Goal: Task Accomplishment & Management: Complete application form

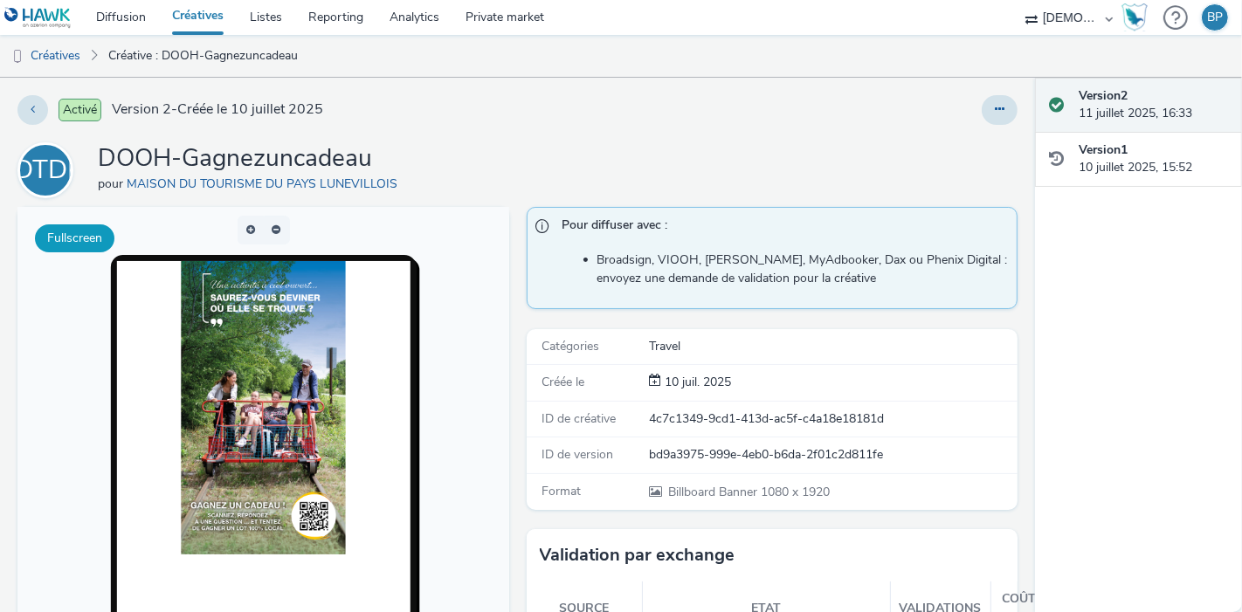
click at [43, 233] on button "Fullscreen" at bounding box center [74, 238] width 79 height 28
click at [995, 108] on icon at bounding box center [1000, 109] width 10 height 12
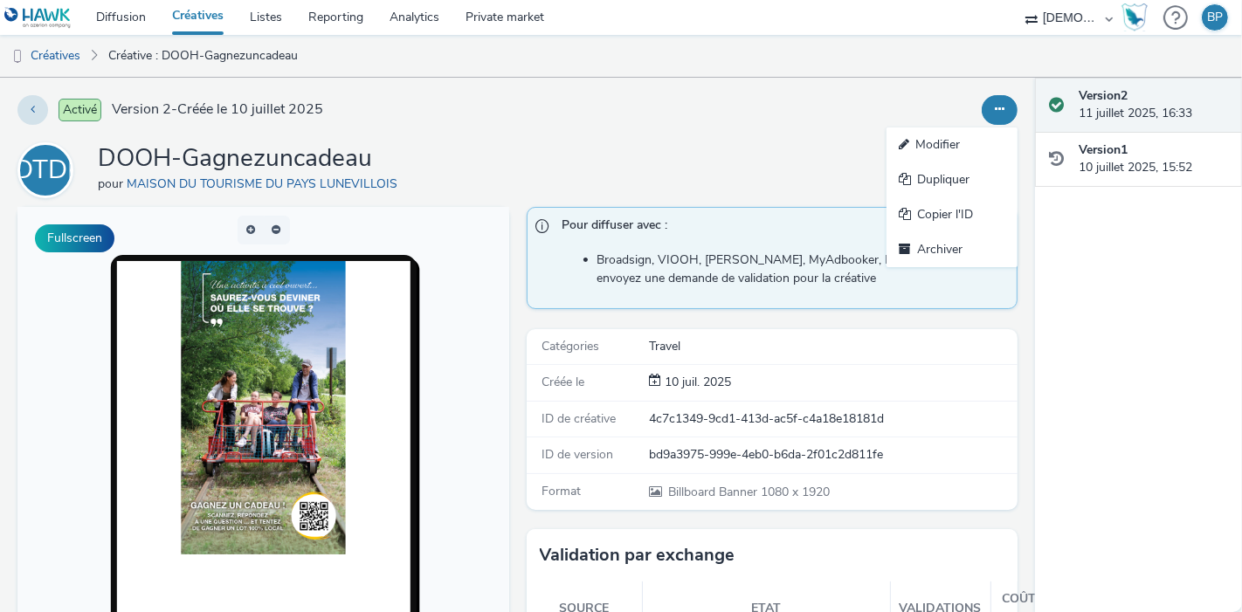
click at [17, 103] on div "Activé Version 2 - Créée le 10 juillet 2025" at bounding box center [317, 110] width 600 height 30
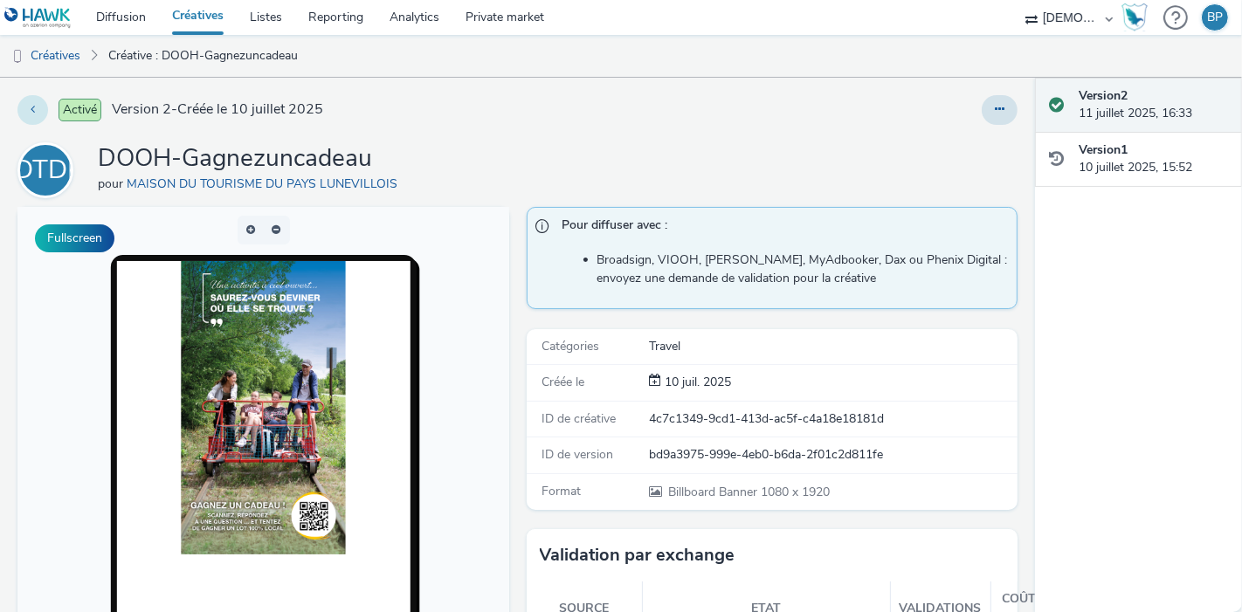
click at [22, 103] on button at bounding box center [32, 110] width 31 height 30
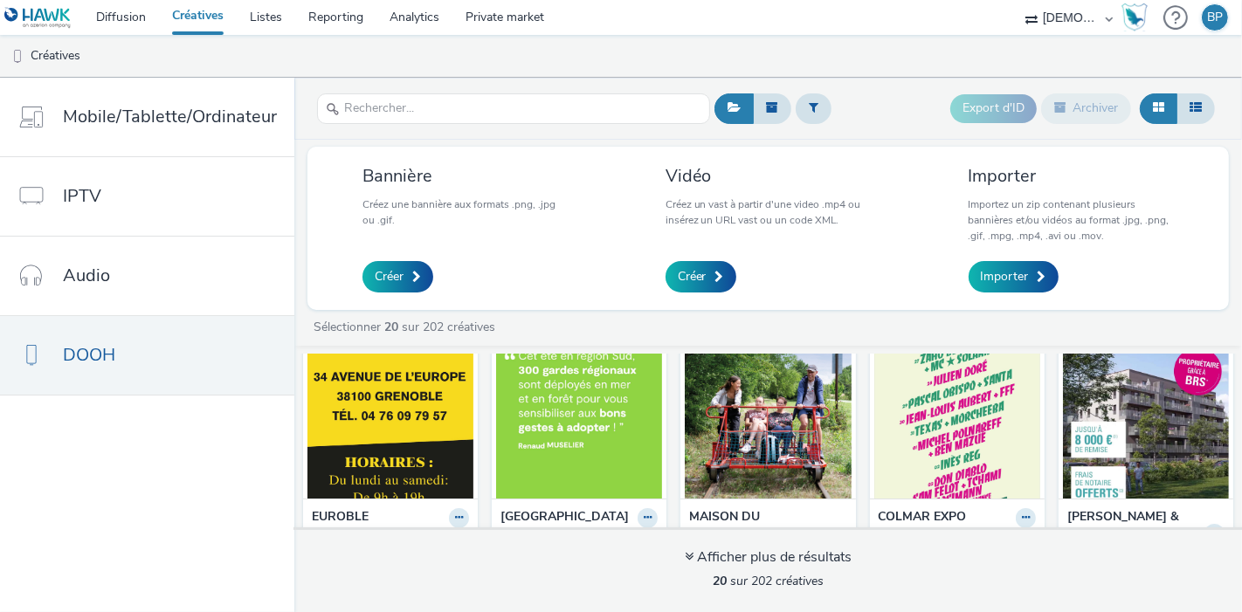
scroll to position [291, 0]
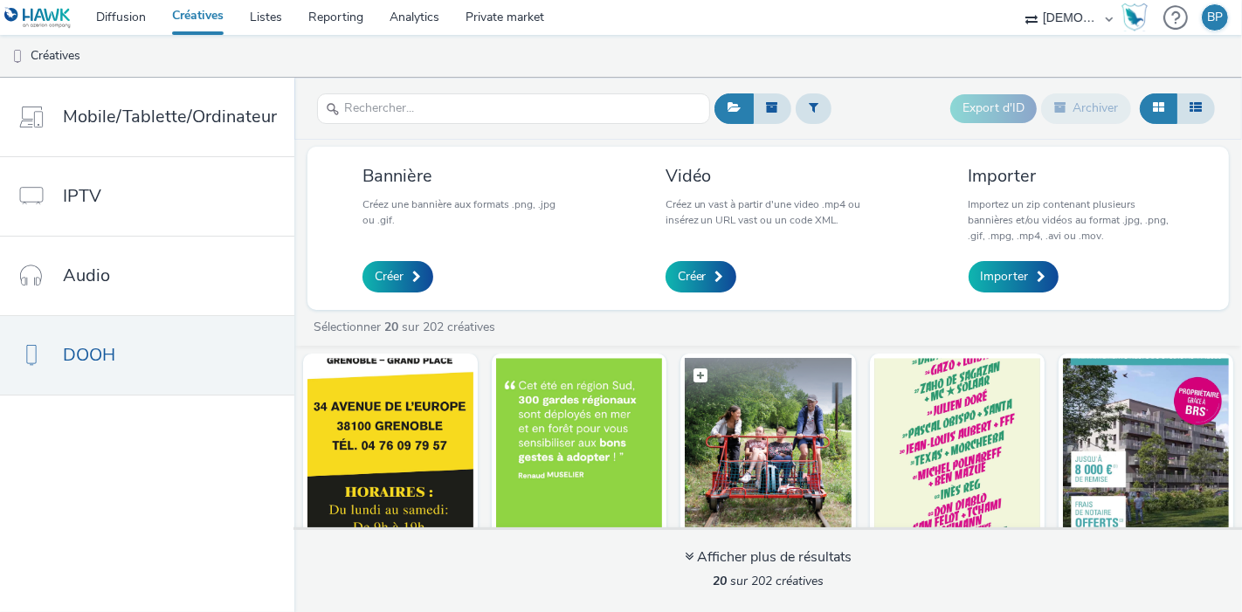
click at [851, 408] on img at bounding box center [768, 443] width 166 height 170
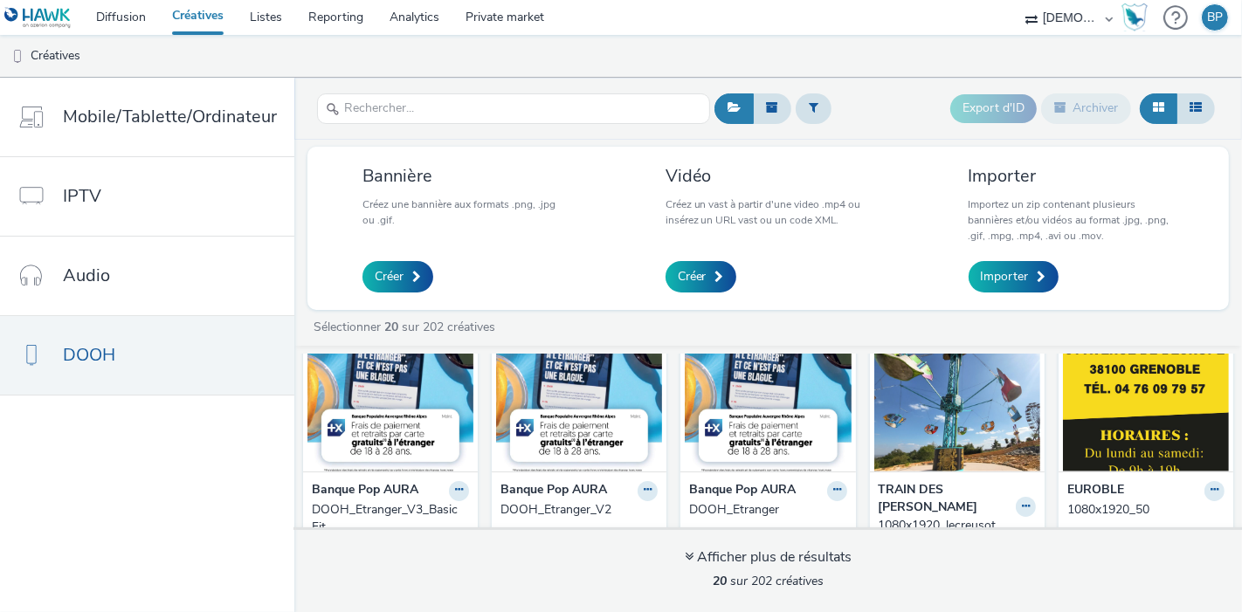
scroll to position [97, 0]
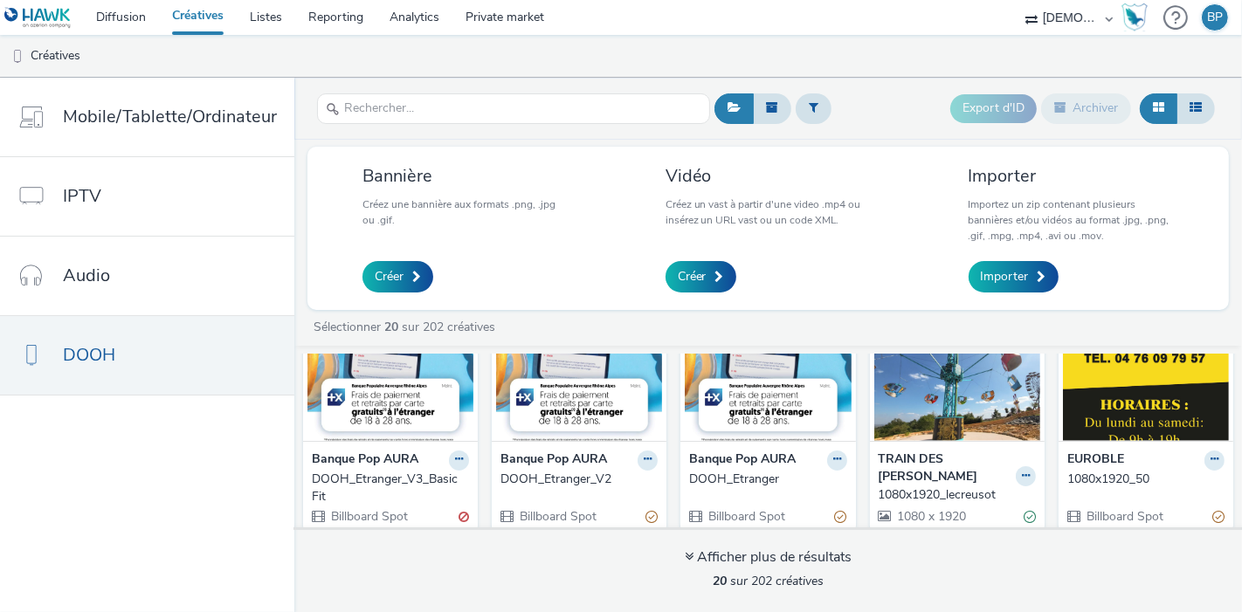
click at [635, 371] on img at bounding box center [579, 356] width 166 height 170
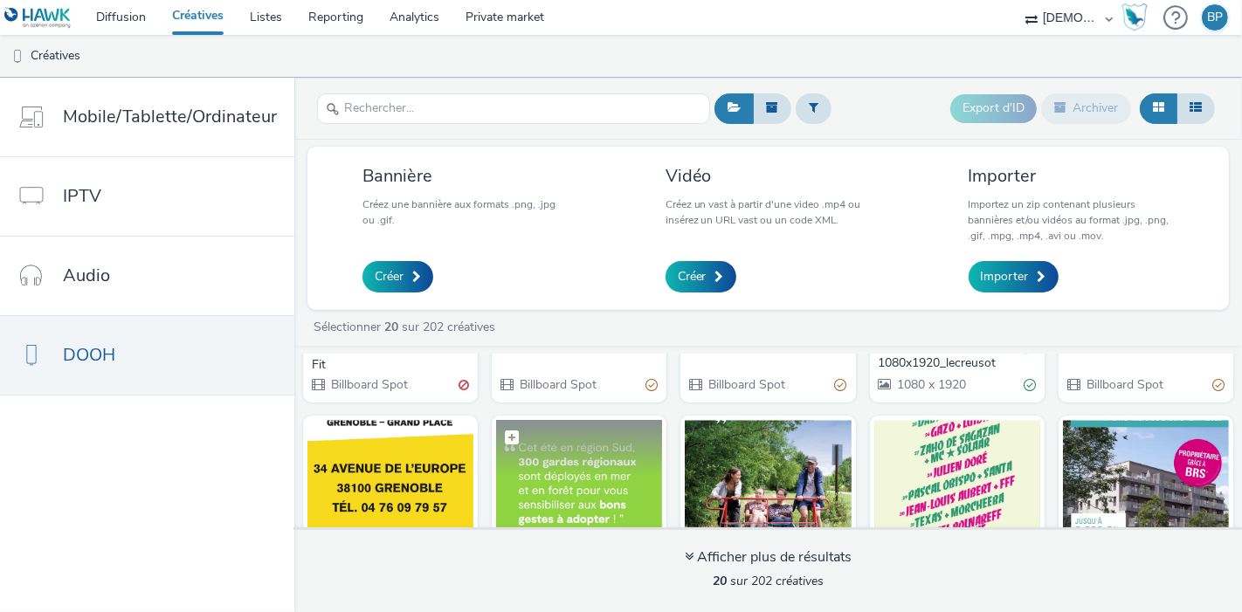
scroll to position [388, 0]
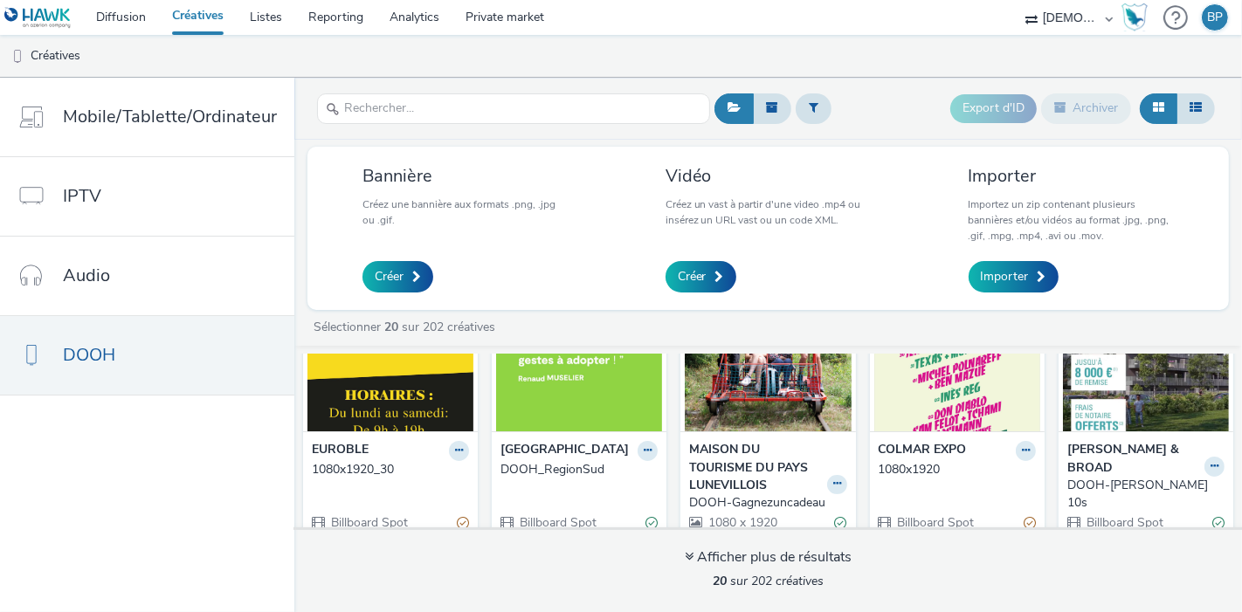
click at [473, 362] on img at bounding box center [390, 346] width 166 height 170
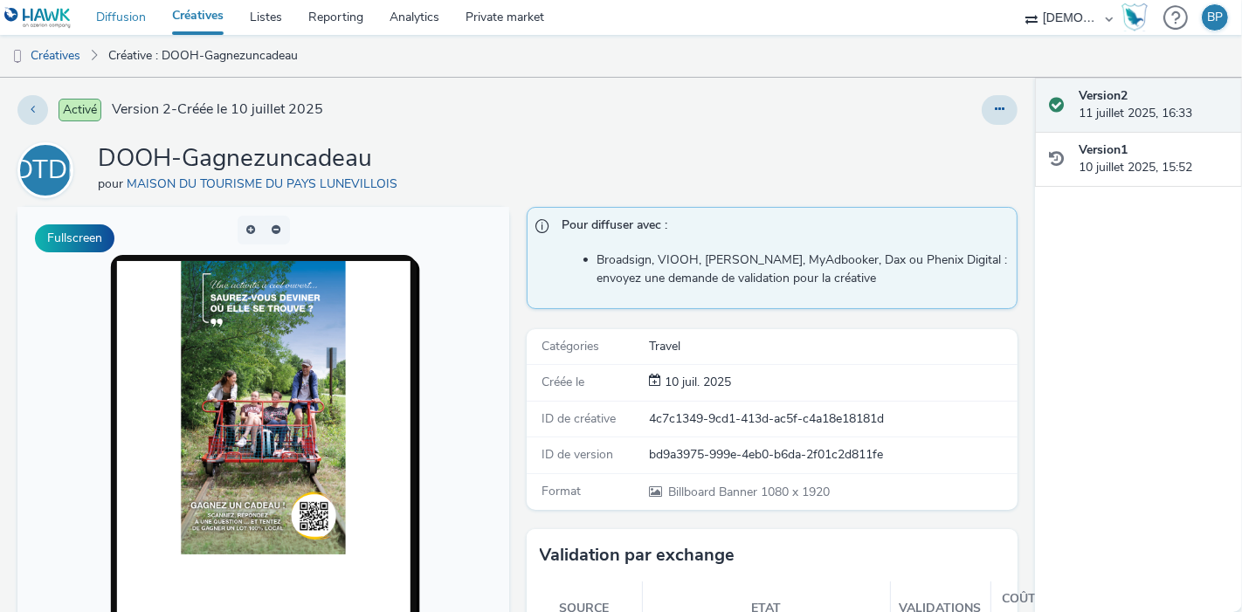
click at [120, 18] on link "Diffusion" at bounding box center [121, 17] width 76 height 35
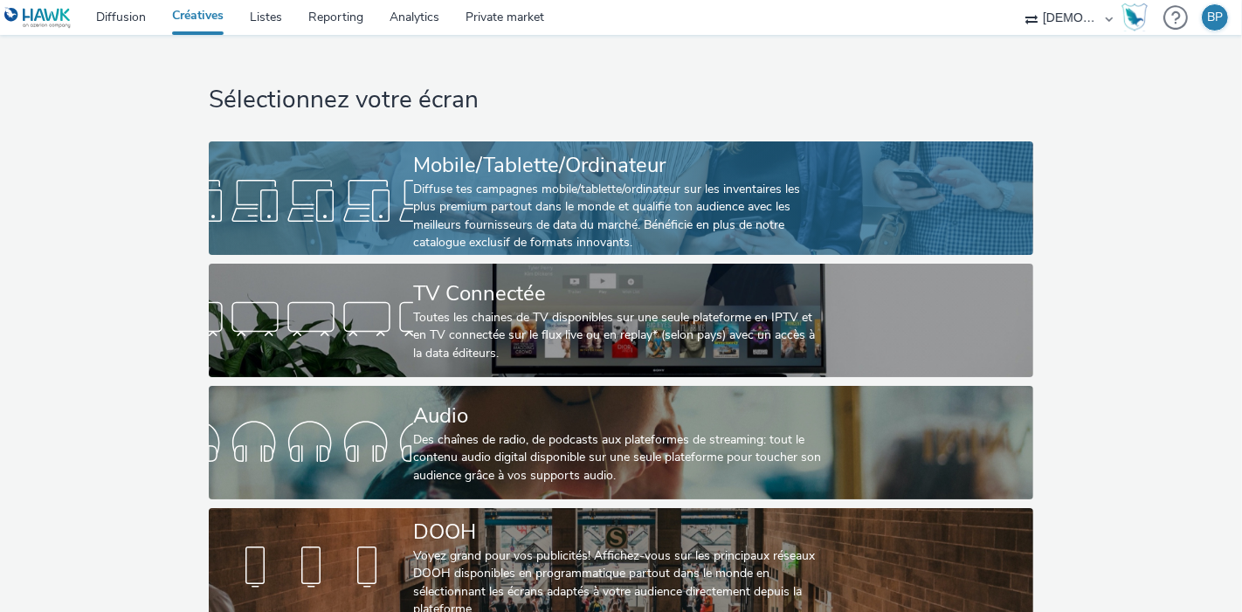
click at [656, 170] on div "Mobile/Tablette/Ordinateur" at bounding box center [617, 165] width 409 height 31
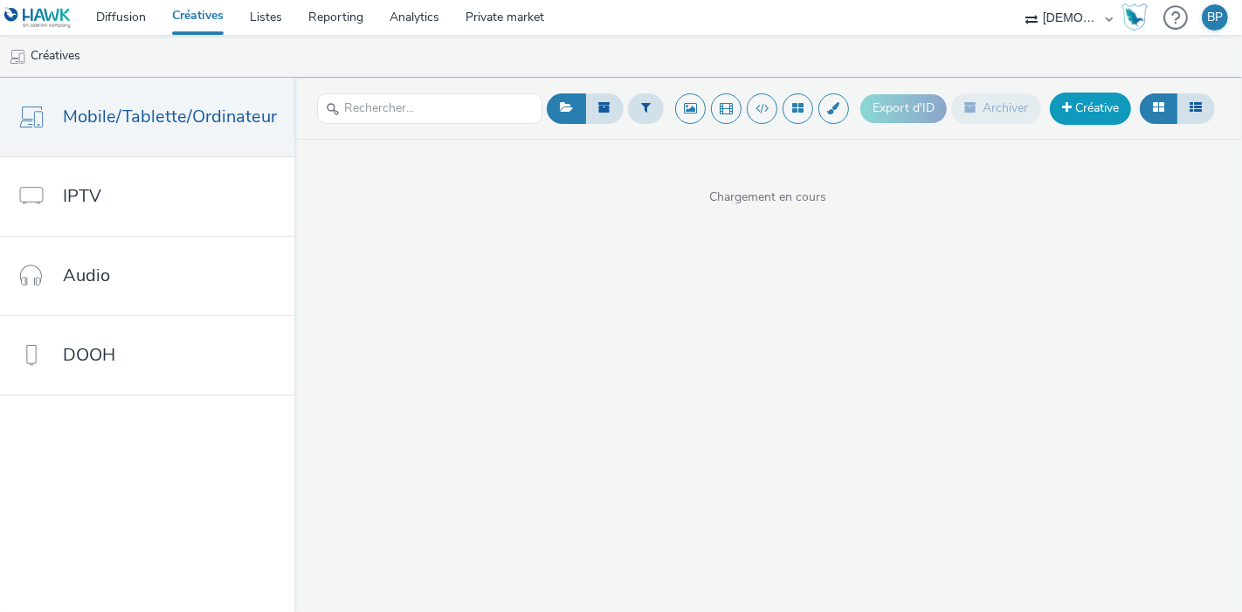
click at [1112, 109] on link "Créative" at bounding box center [1090, 108] width 81 height 31
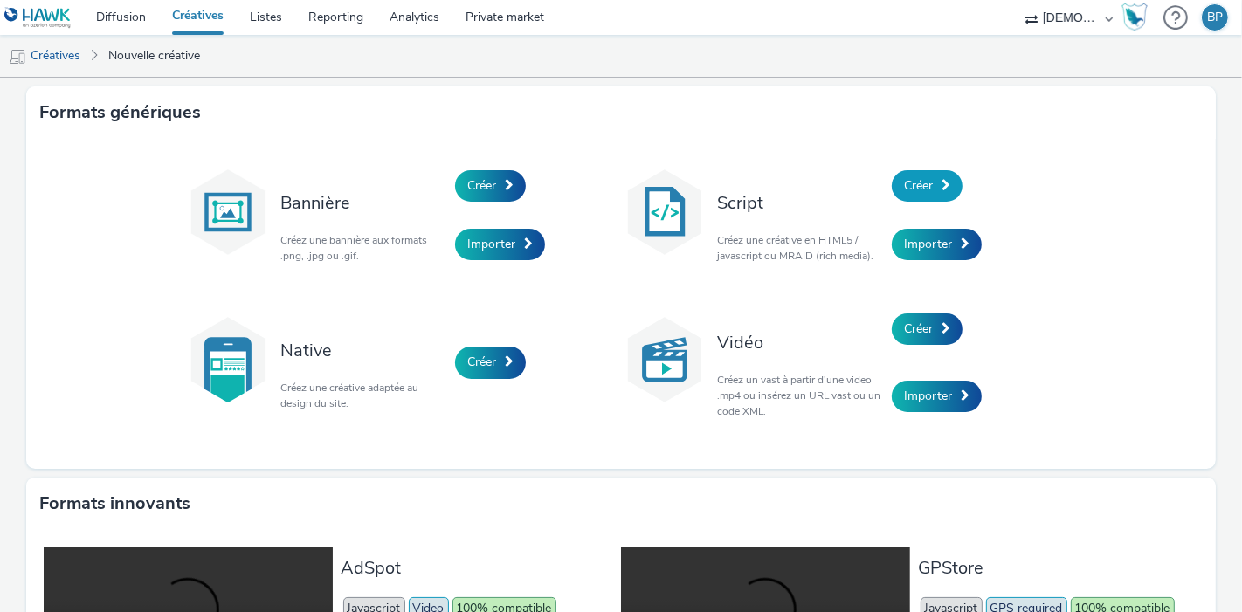
click at [922, 177] on span "Créer" at bounding box center [918, 185] width 29 height 17
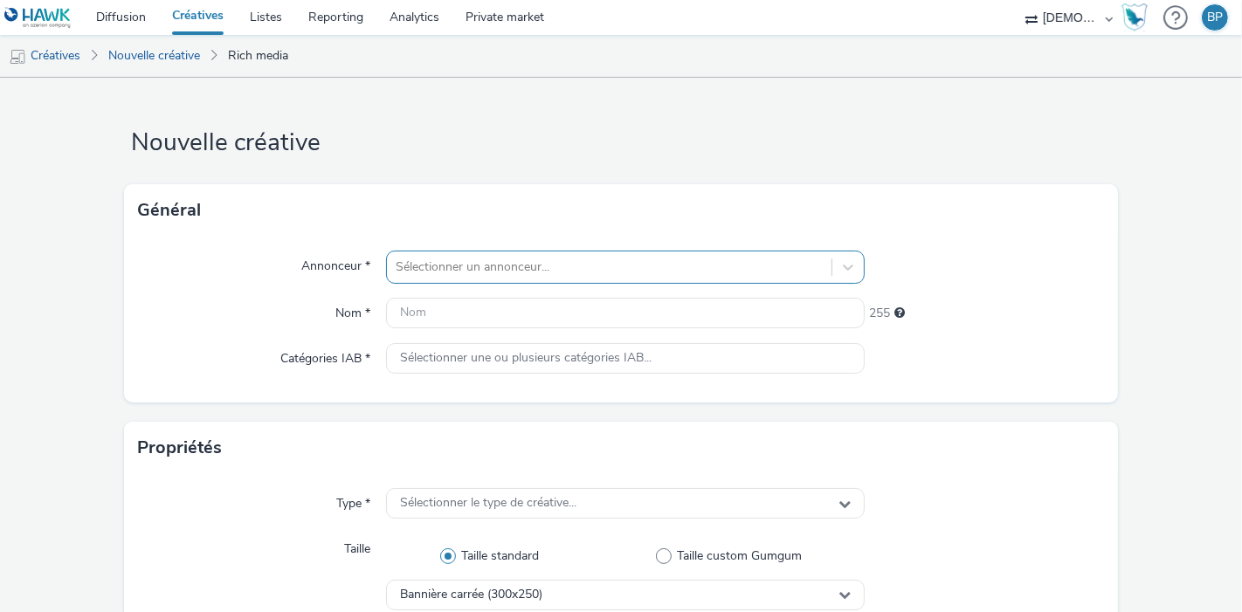
click at [471, 253] on div "Sélectionner un annonceur..." at bounding box center [609, 267] width 444 height 28
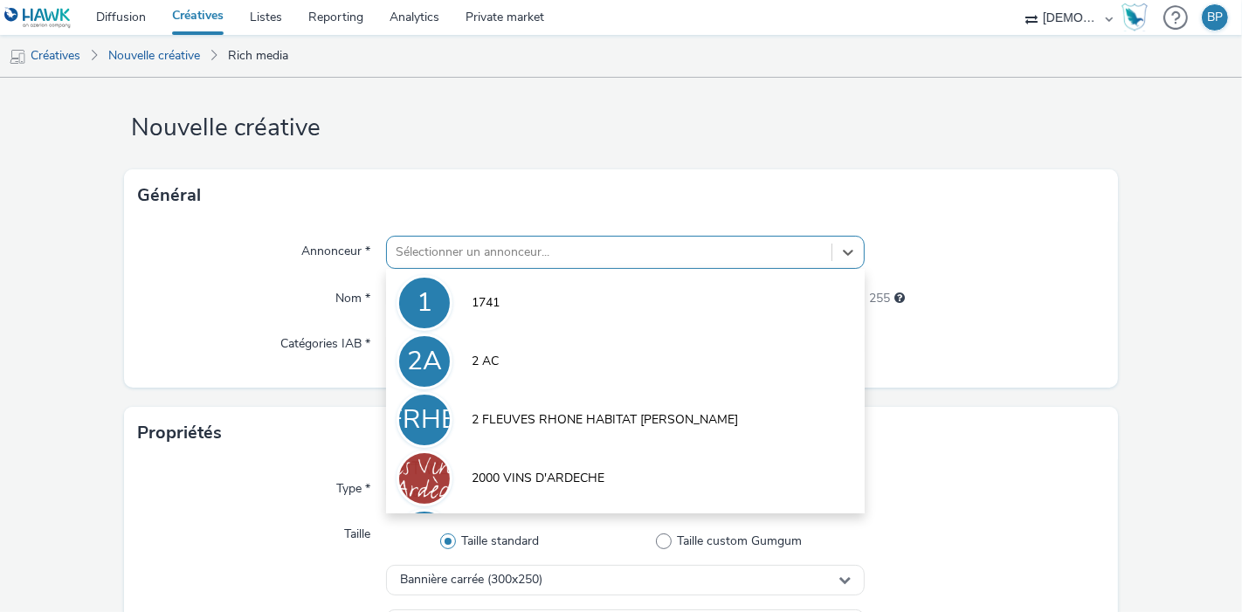
scroll to position [17, 0]
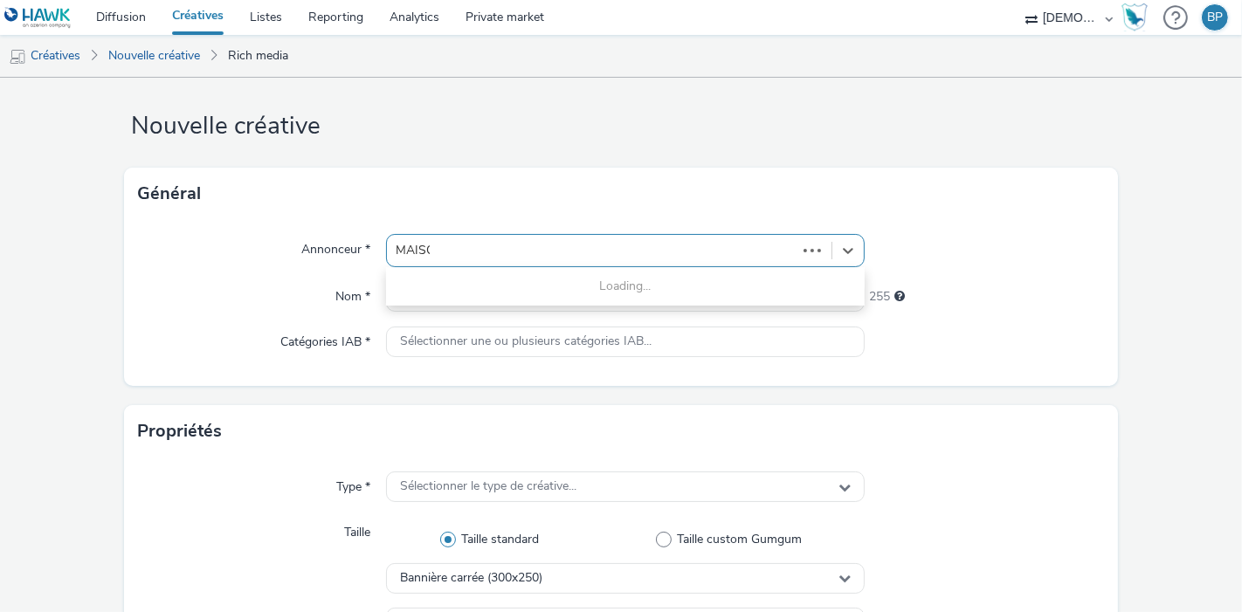
type input "MAISON"
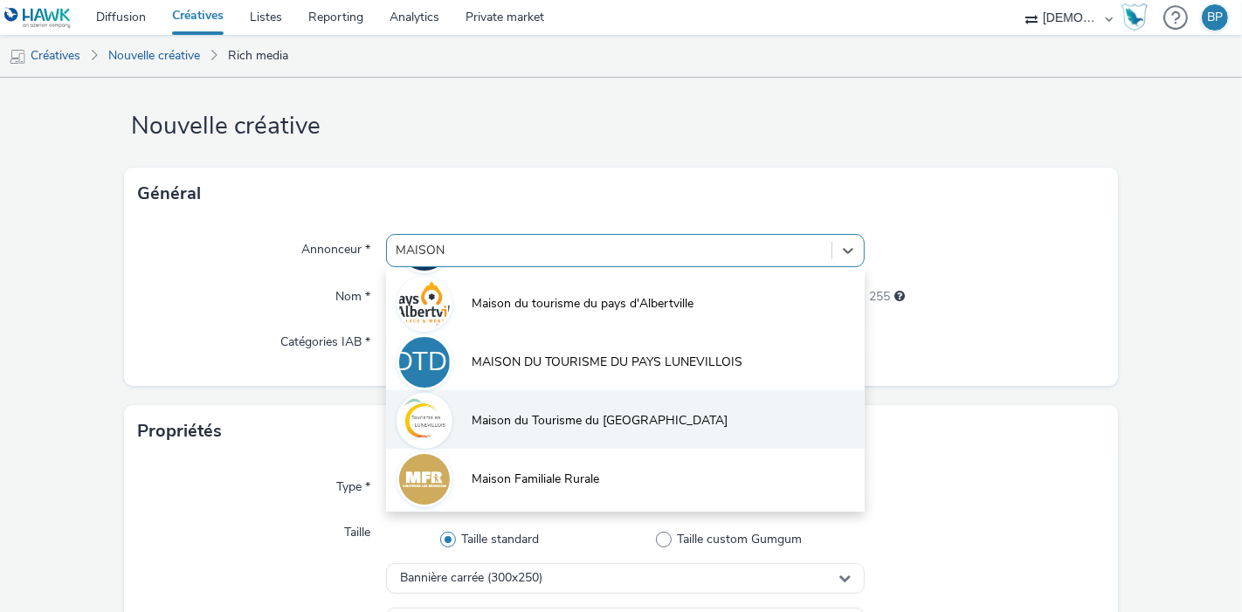
scroll to position [291, 0]
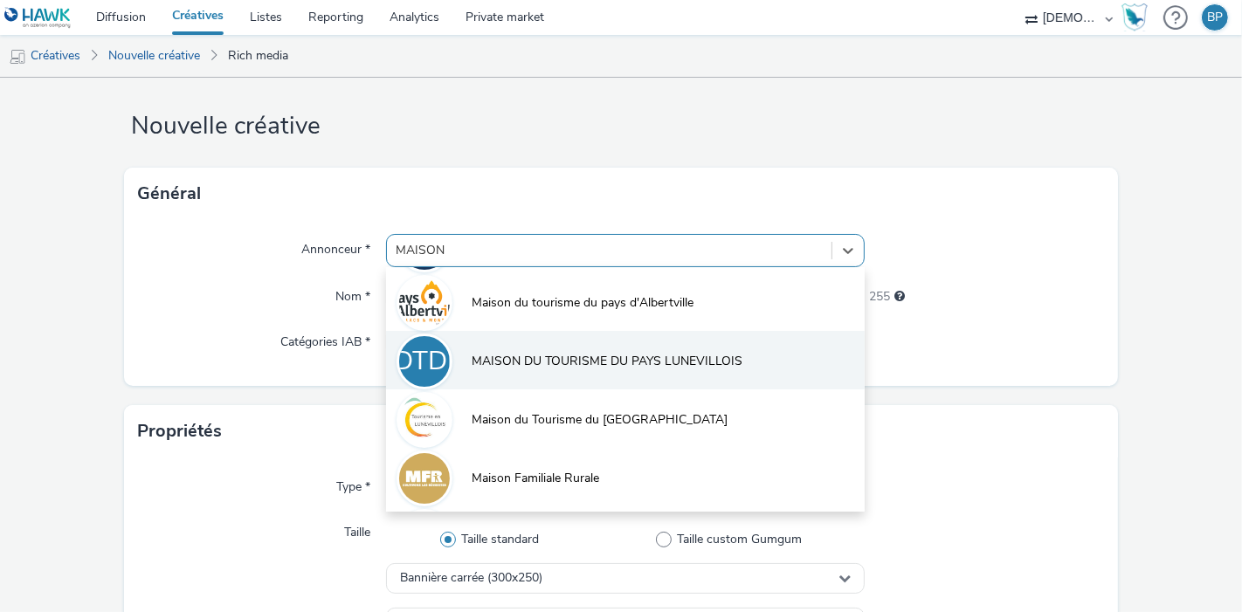
click at [647, 348] on li "MDTDPL MAISON DU TOURISME DU PAYS LUNEVILLOIS" at bounding box center [625, 360] width 479 height 59
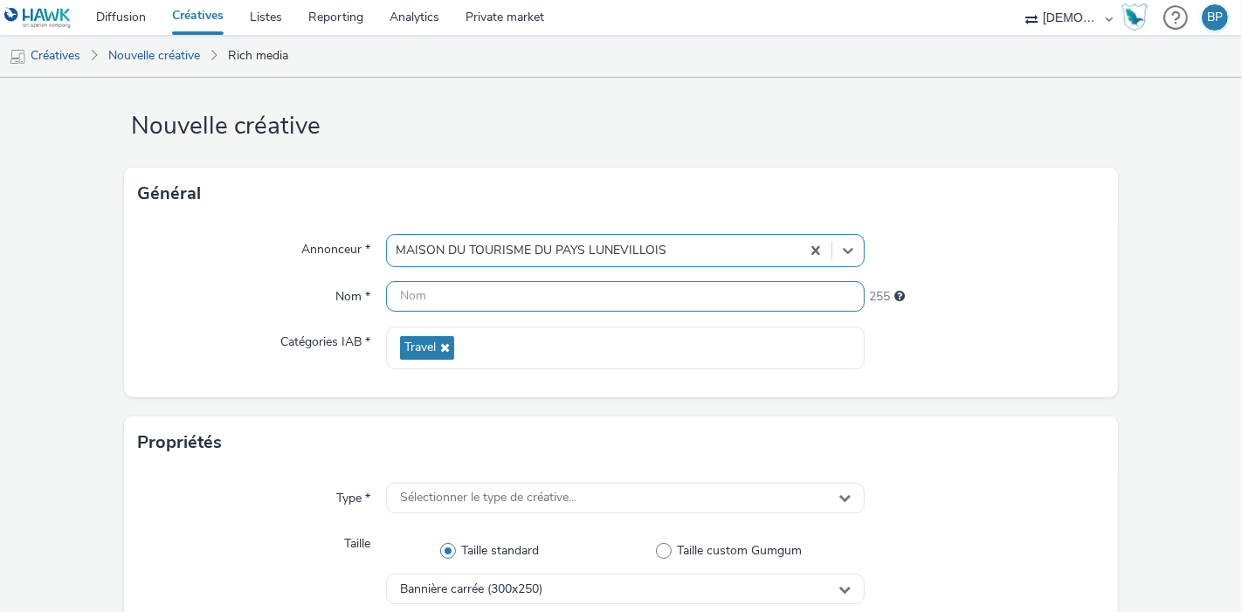
click at [479, 300] on input "text" at bounding box center [625, 296] width 479 height 31
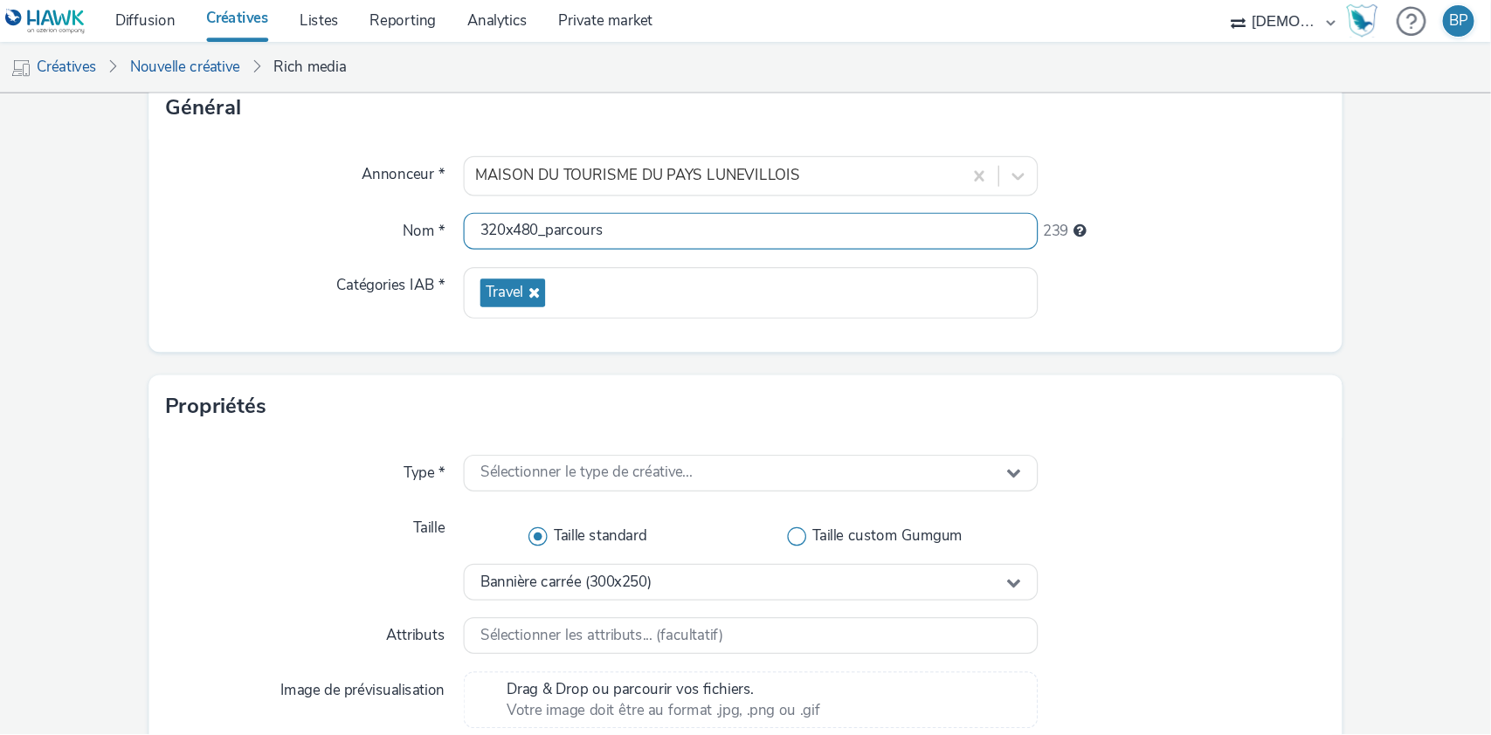
scroll to position [210, 0]
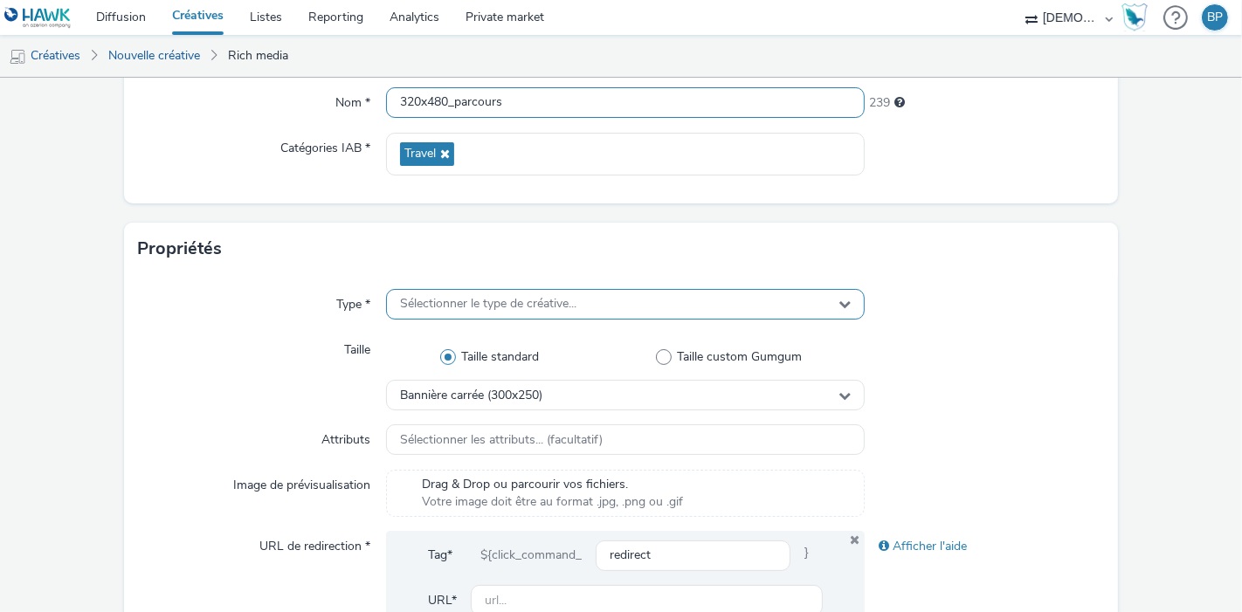
type input "320x480_parcours"
click at [598, 298] on div "Sélectionner le type de créative..." at bounding box center [625, 304] width 479 height 31
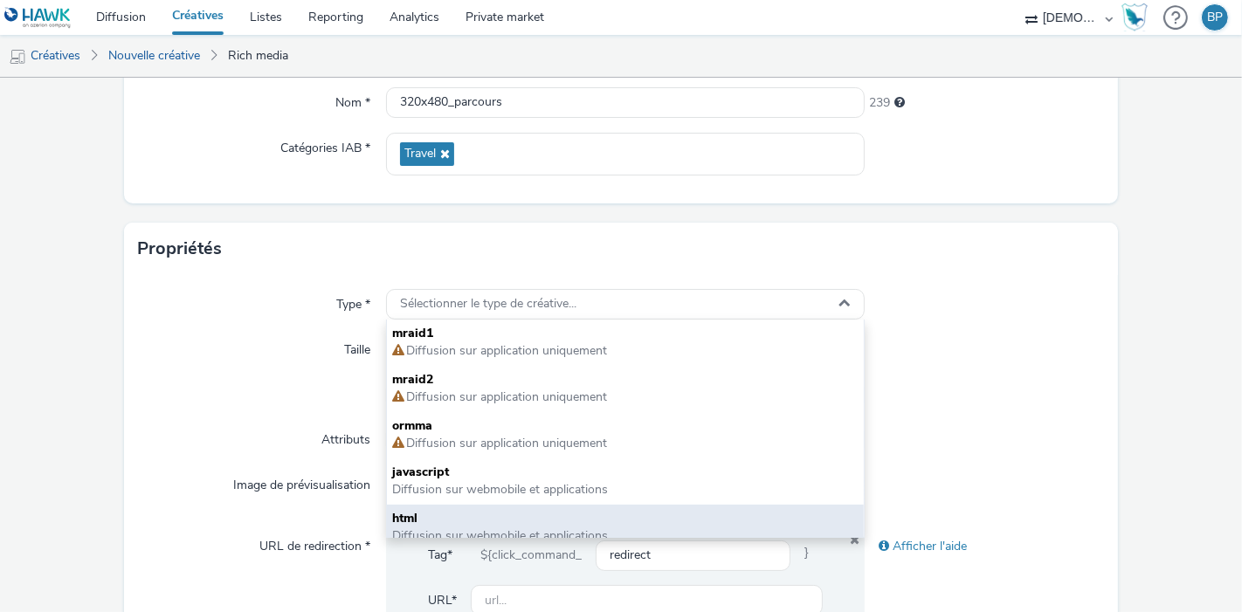
click at [459, 517] on span "html" at bounding box center [625, 518] width 466 height 17
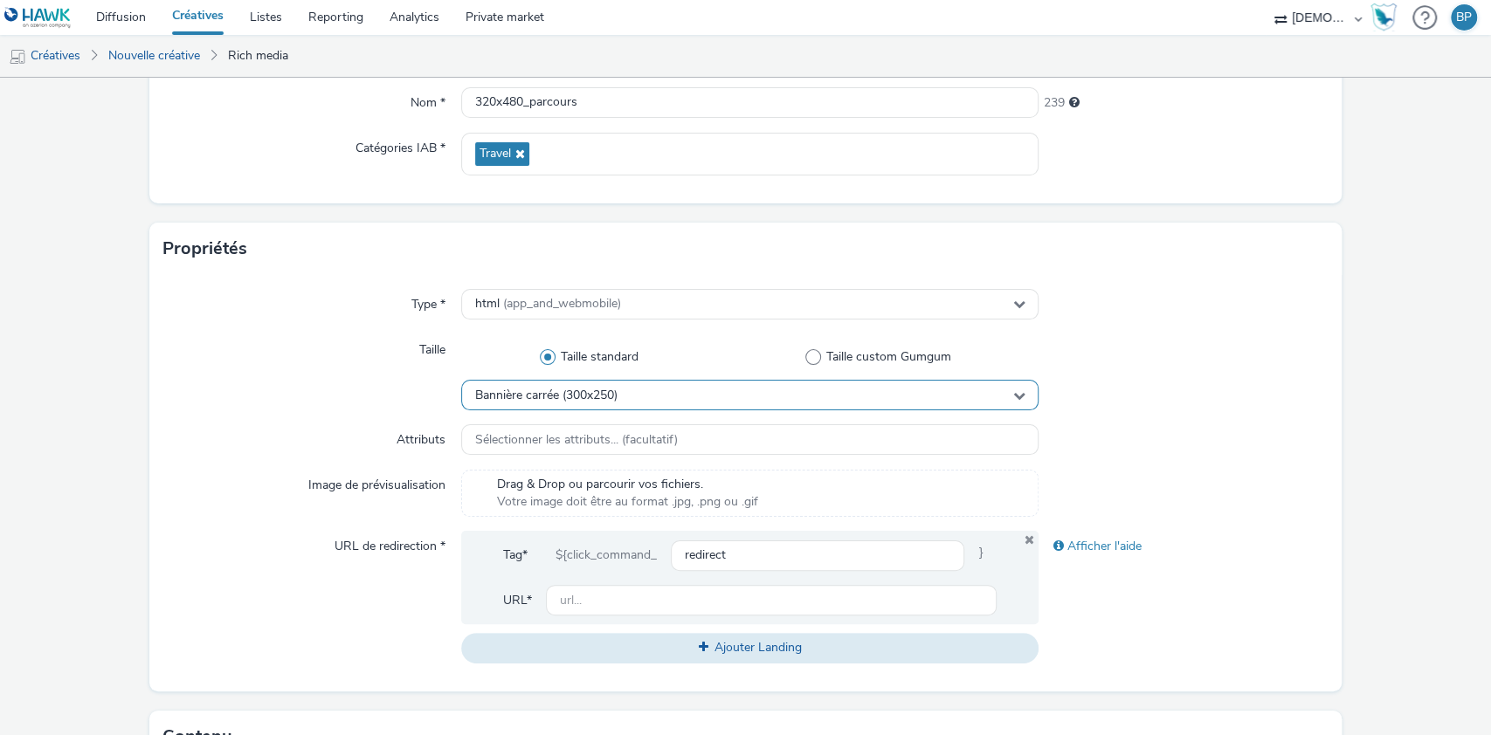
click at [672, 383] on div "Bannière carrée (300x250)" at bounding box center [750, 395] width 578 height 31
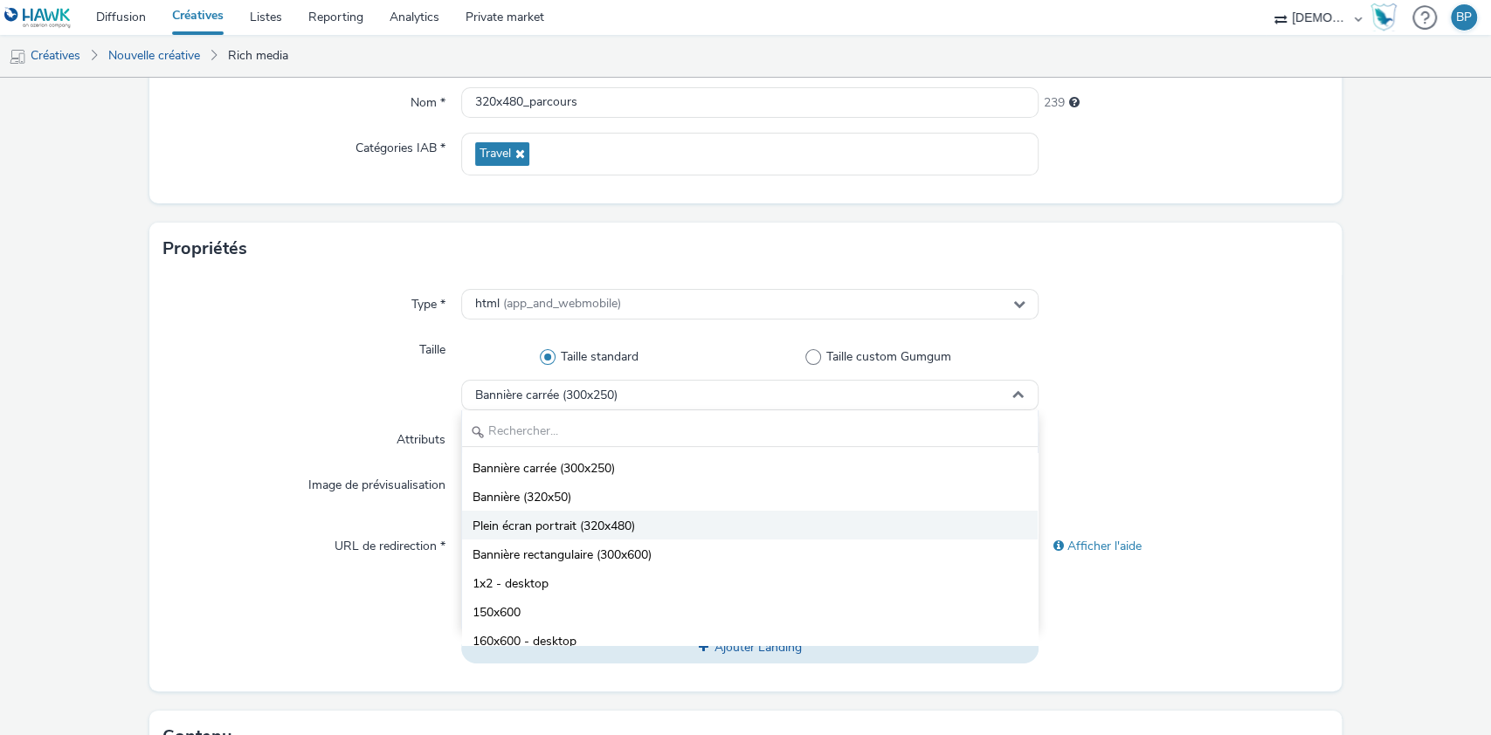
click at [543, 519] on span "Plein écran portrait (320x480)" at bounding box center [553, 526] width 162 height 17
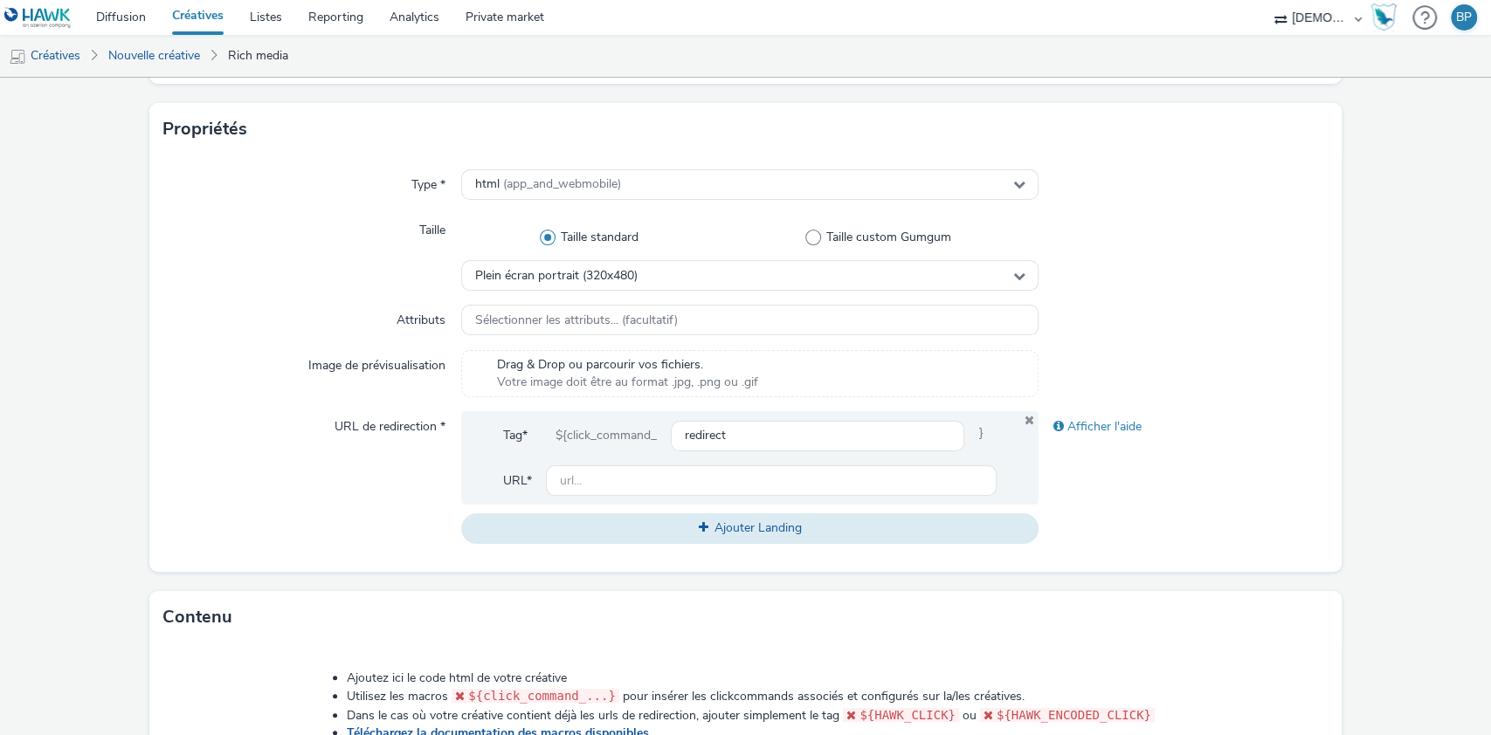
scroll to position [444, 0]
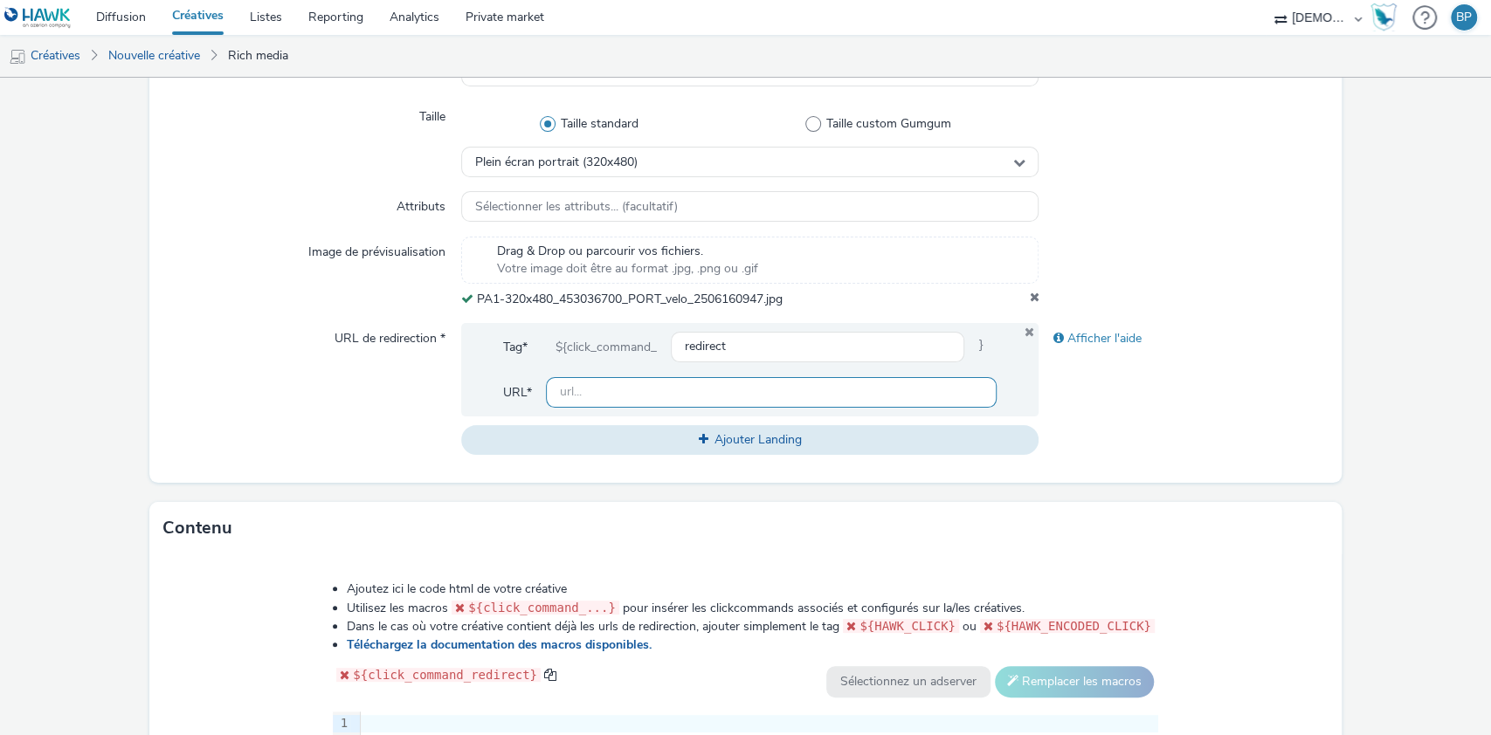
click at [633, 387] on input "text" at bounding box center [771, 392] width 451 height 31
paste input "https://bit.ly/3TkZAFx?utm_source=ERV&utm_campaign=453036500&utm_medium=PA1_108…"
type input "https://bit.ly/3TkZAFx?utm_source=ERV&utm_campaign=453036500&utm_medium=PA1_108…"
click at [1241, 386] on div "Afficher l'aide" at bounding box center [1182, 389] width 289 height 132
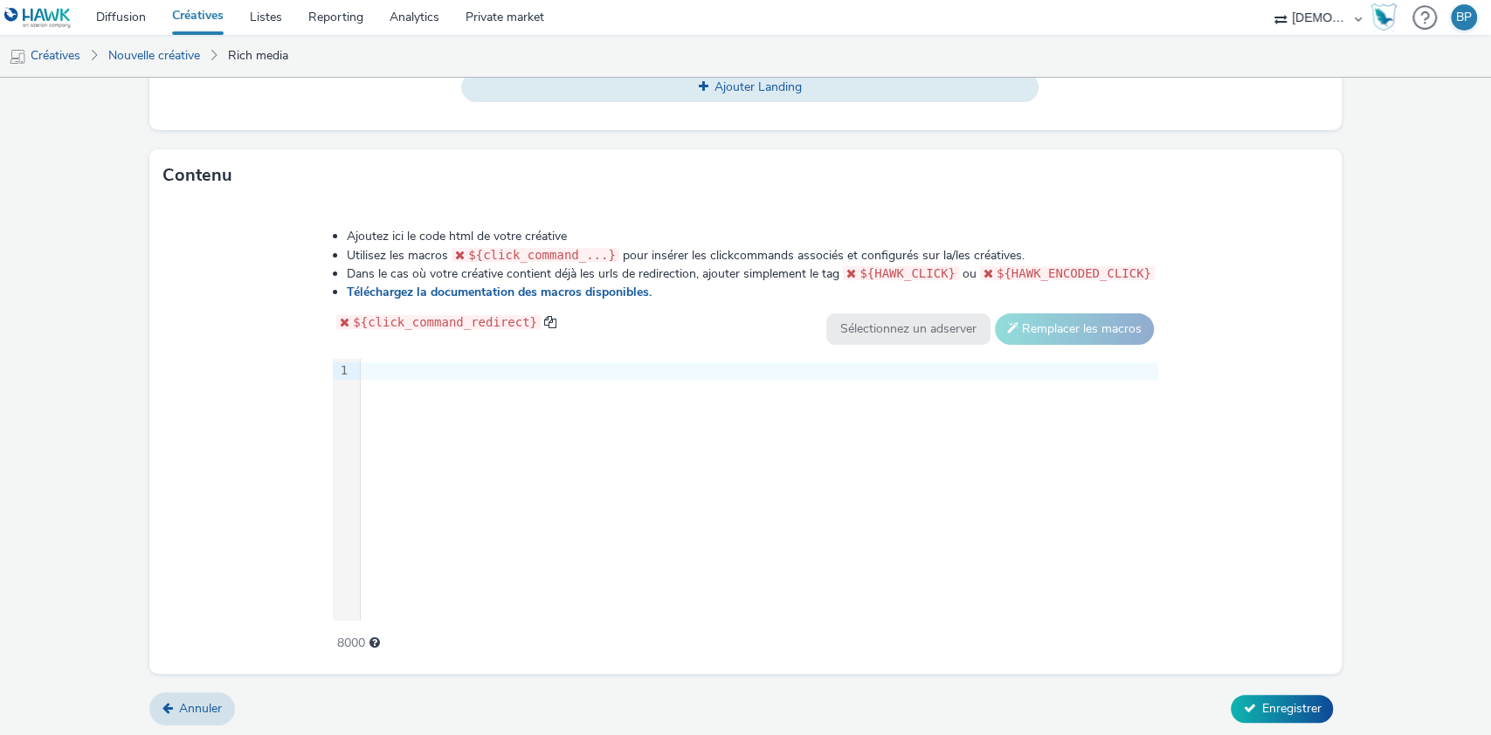
scroll to position [797, 0]
click at [403, 362] on div at bounding box center [759, 370] width 797 height 17
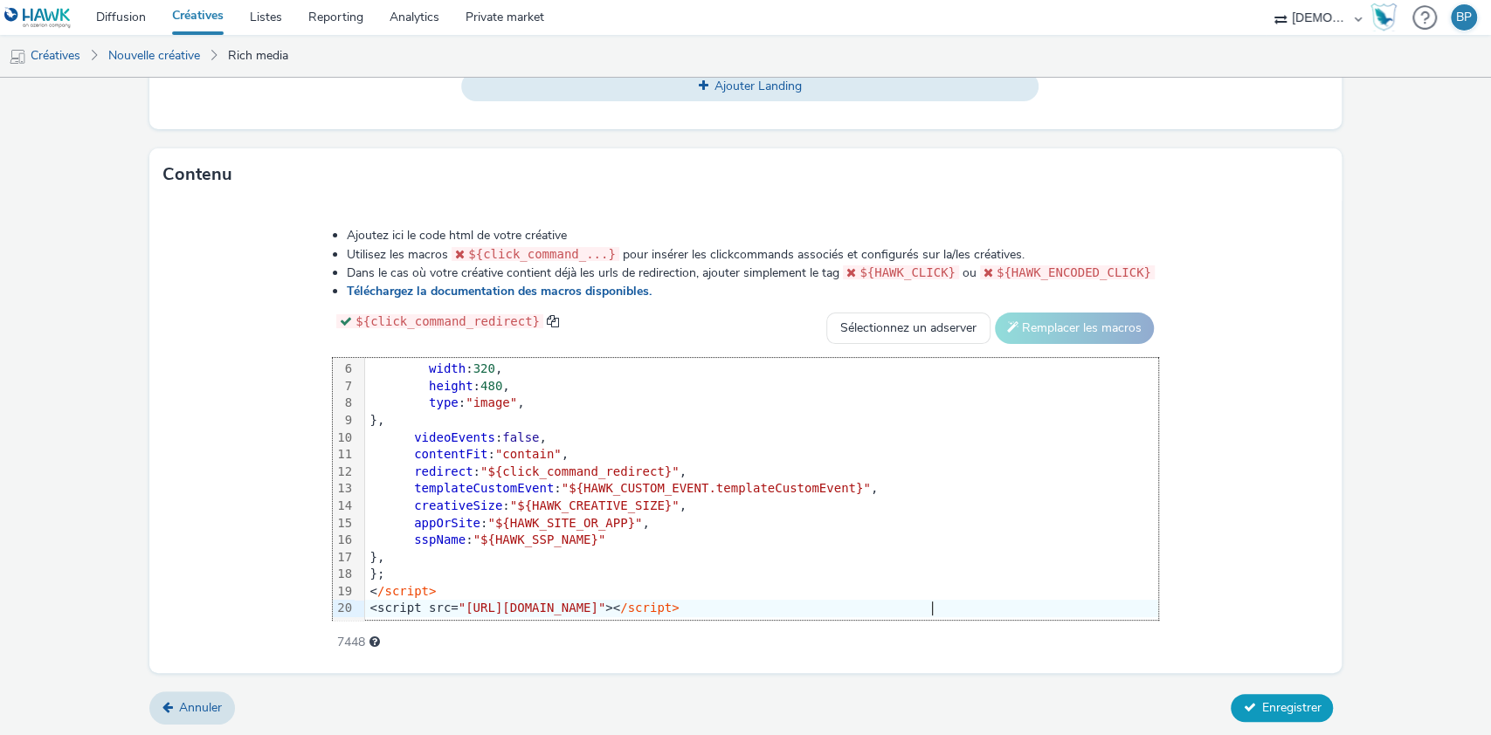
click at [1241, 611] on button "Enregistrer" at bounding box center [1281, 708] width 102 height 28
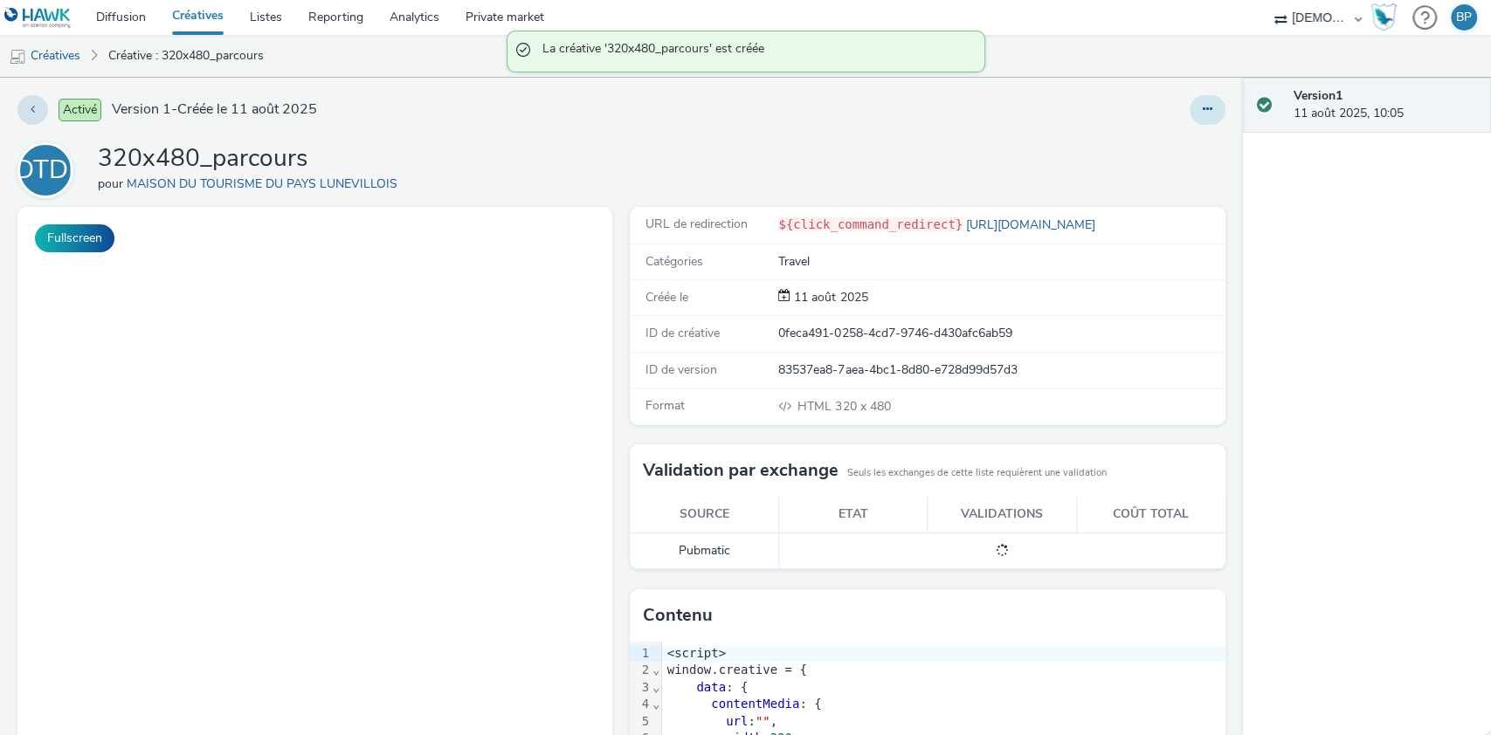
click at [1202, 106] on icon at bounding box center [1207, 109] width 10 height 12
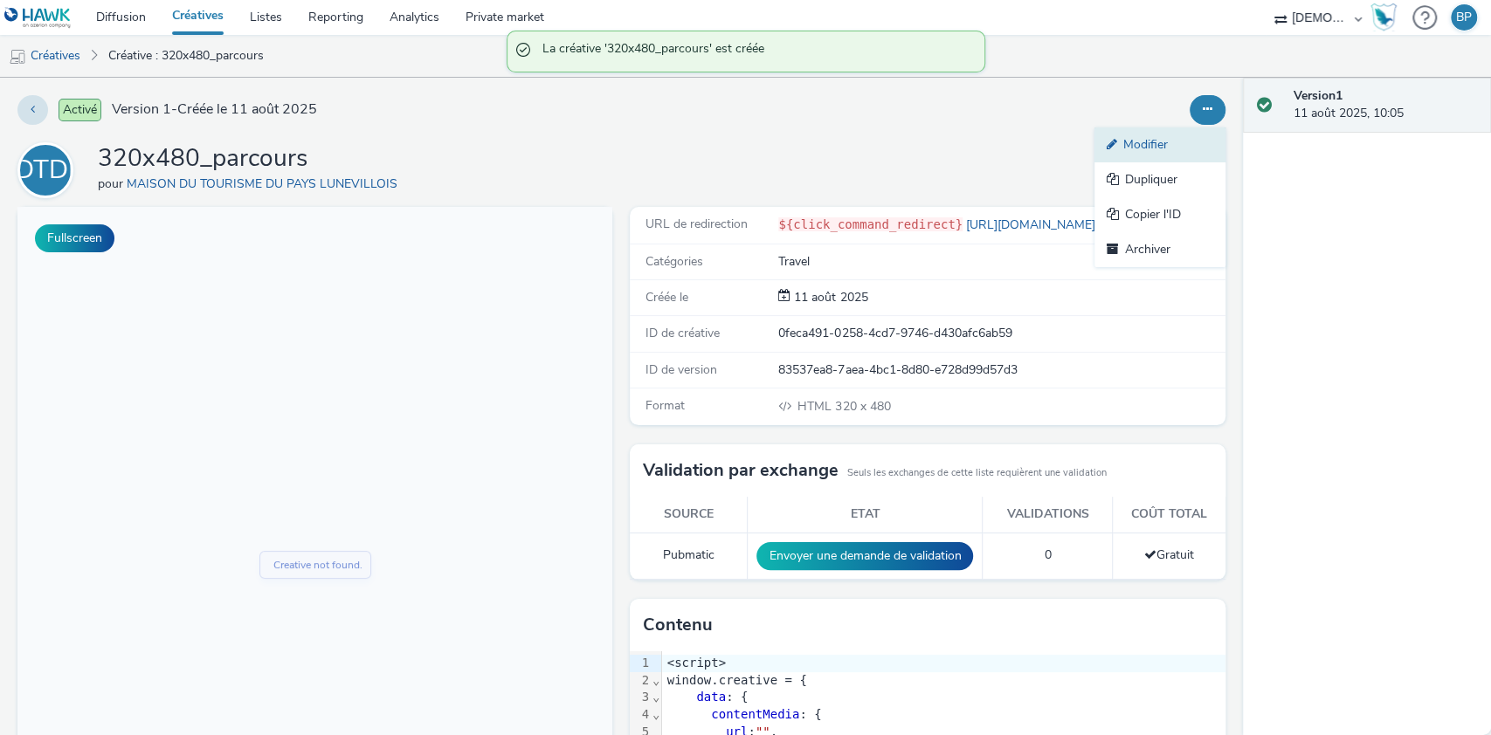
click at [1111, 138] on link "Modifier" at bounding box center [1159, 144] width 131 height 35
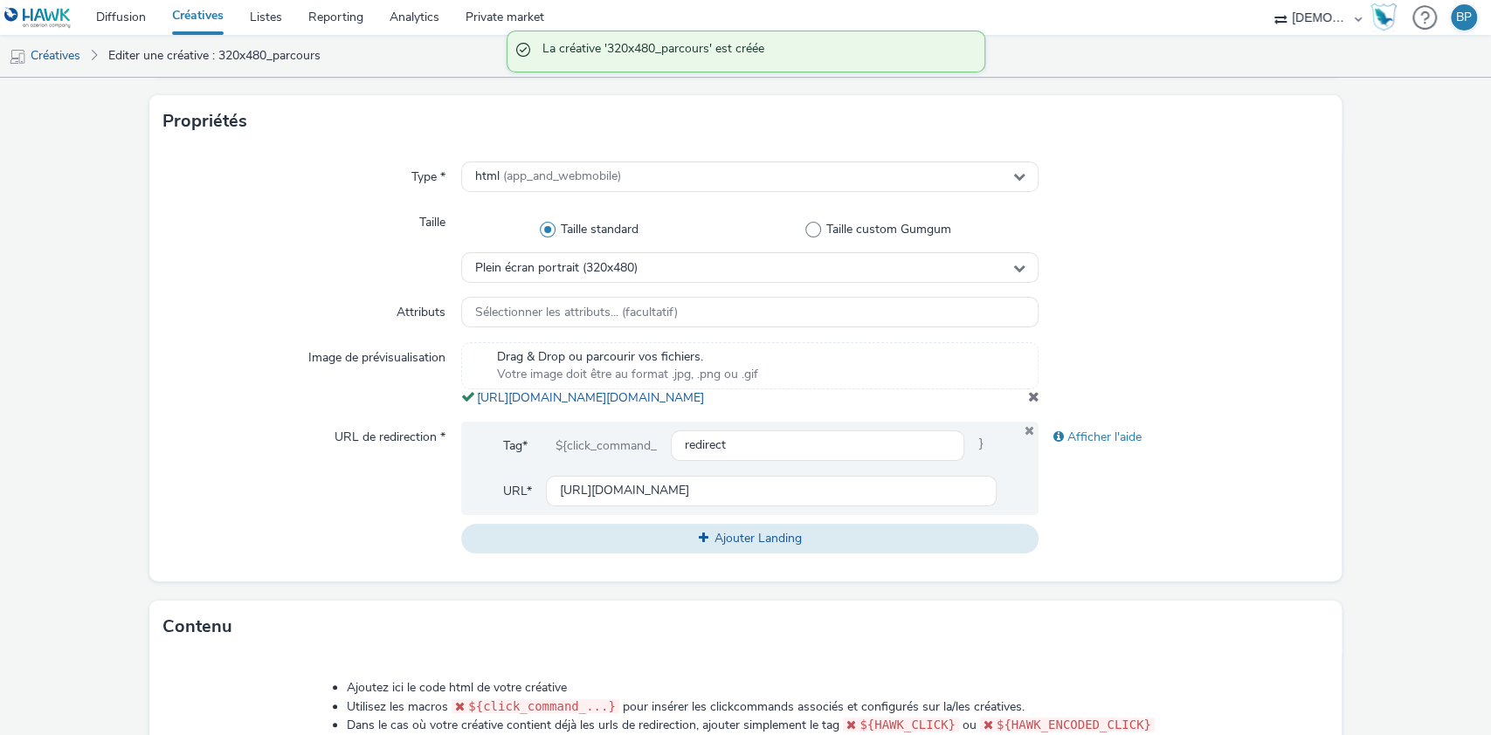
scroll to position [465, 0]
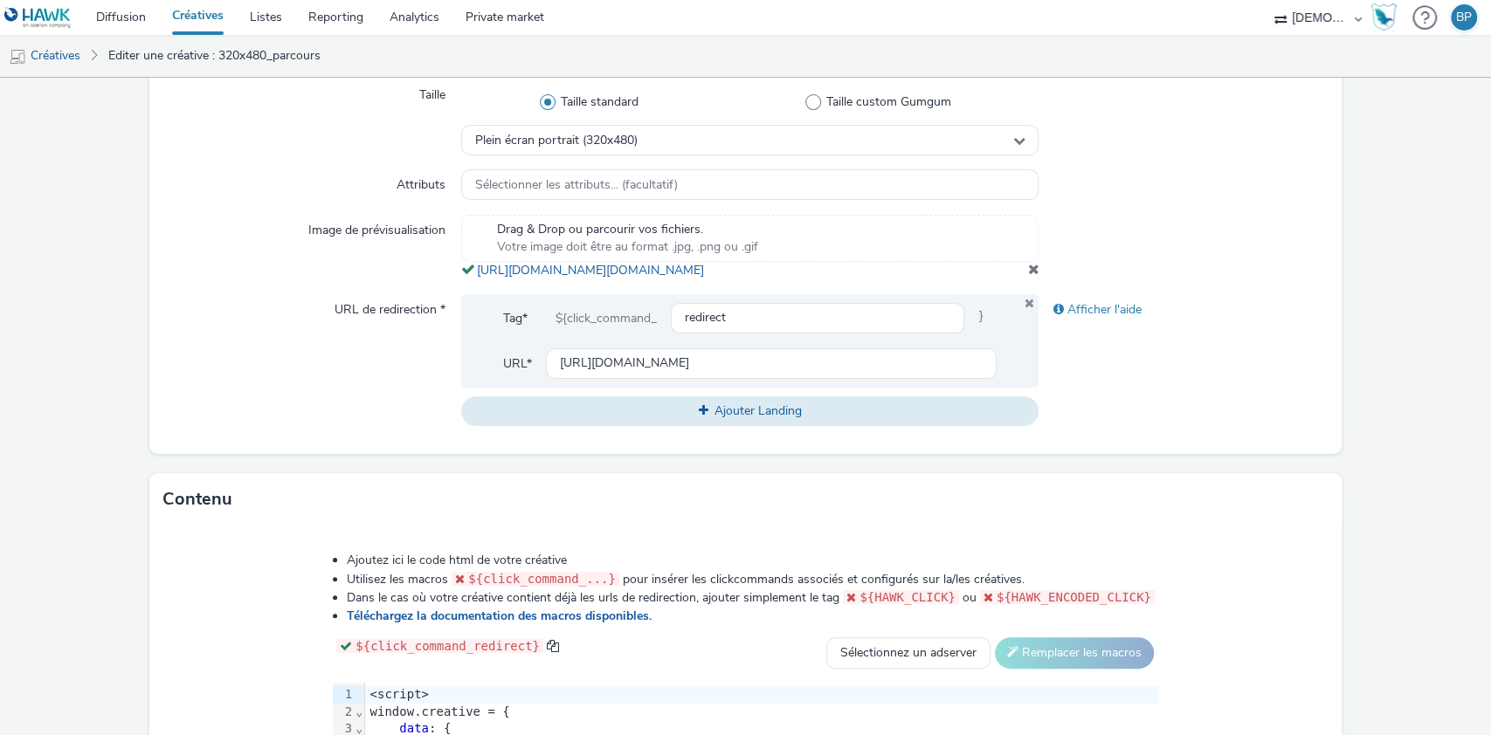
copy span "https://tabmo-cdn.s3.eu-west-1.amazonaws.com/hawk.tabmo.io/organizations/38dc92…"
drag, startPoint x: 954, startPoint y: 294, endPoint x: 468, endPoint y: 268, distance: 486.2
click at [468, 268] on div "Drag & Drop ou parcourir vos fichiers. Votre image doit être au format .jpg, .p…" at bounding box center [750, 247] width 578 height 65
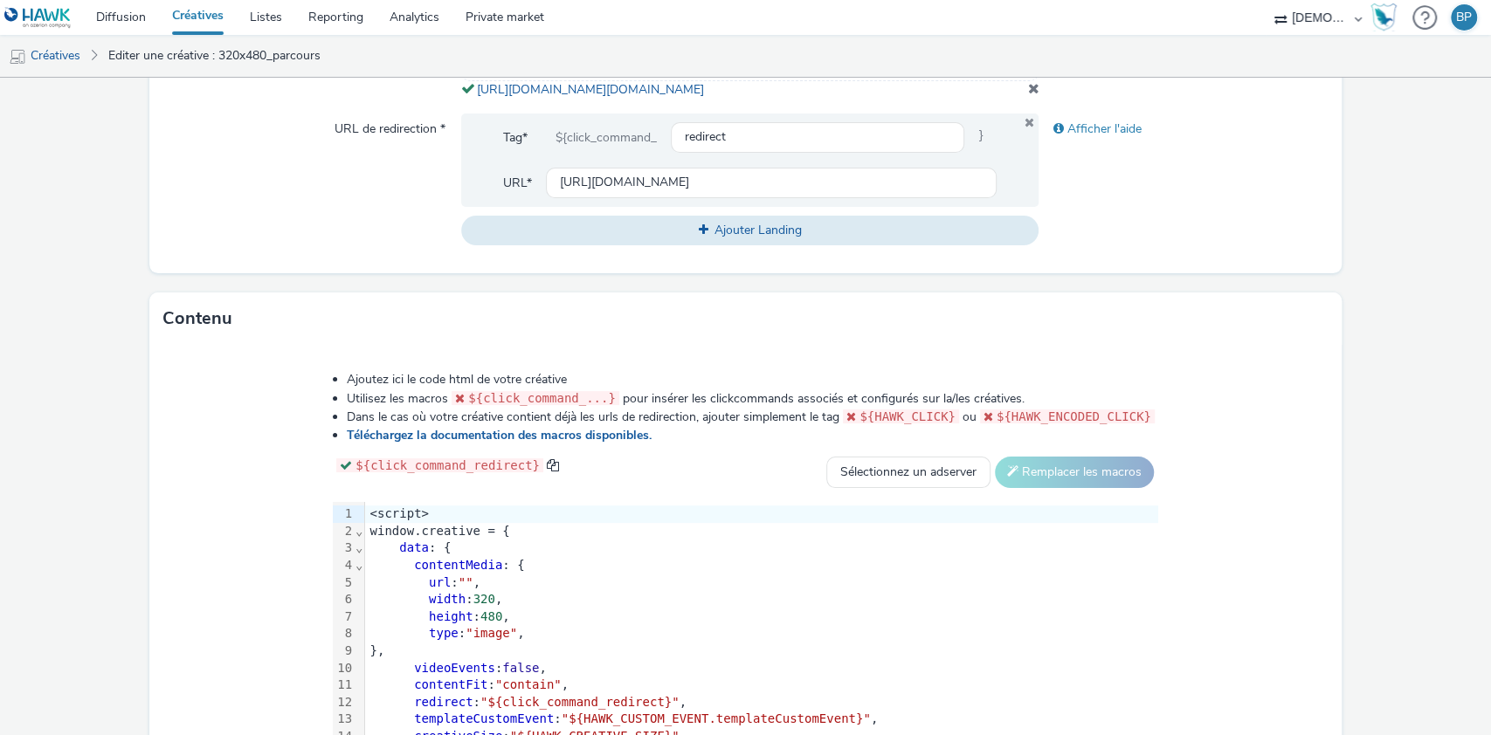
scroll to position [809, 0]
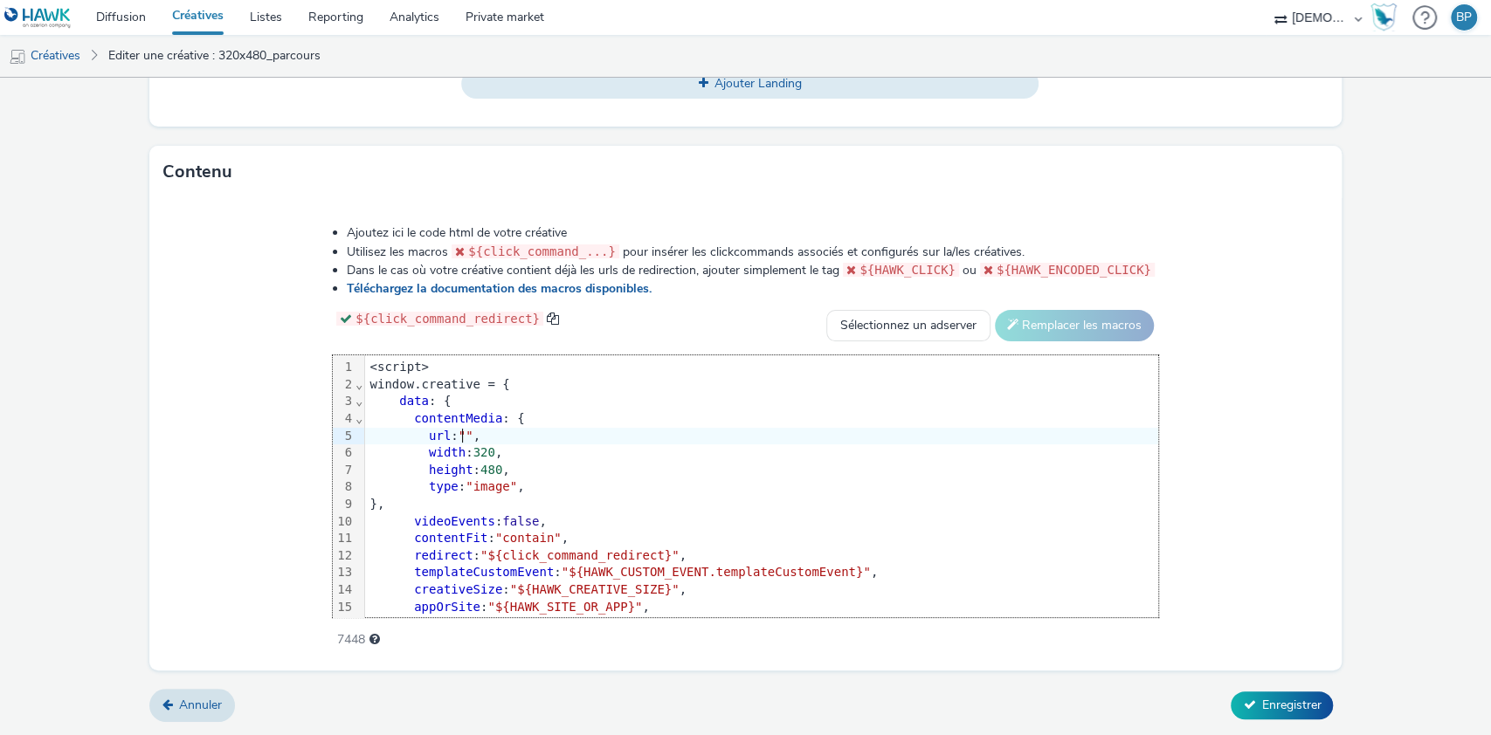
click at [465, 431] on span """" at bounding box center [465, 436] width 15 height 14
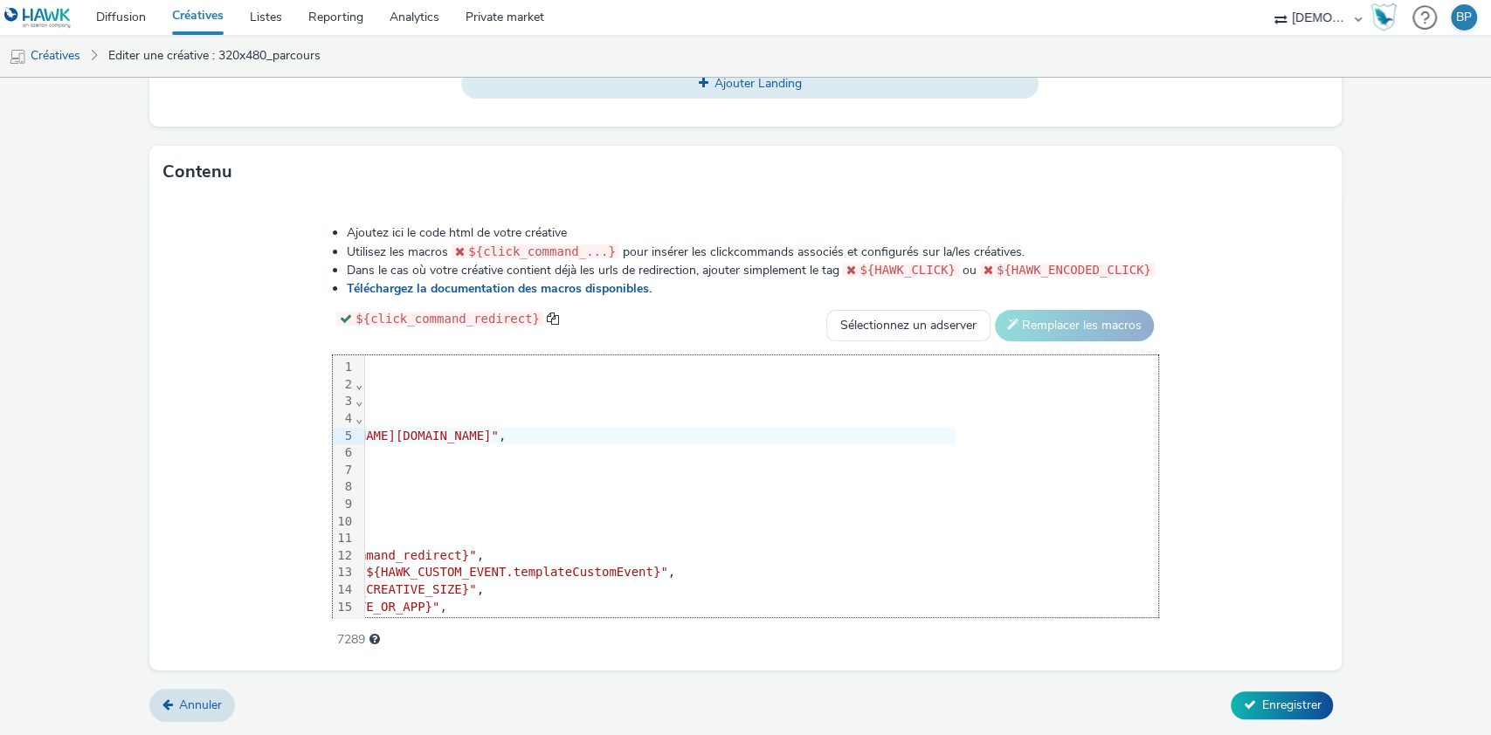
click at [1241, 593] on form "Editer une créative Général Annonceur * MAISON DU TOURISME DU PAYS LUNEVILLOIS …" at bounding box center [745, 10] width 1491 height 1450
click at [1241, 611] on span "Enregistrer" at bounding box center [1290, 705] width 59 height 17
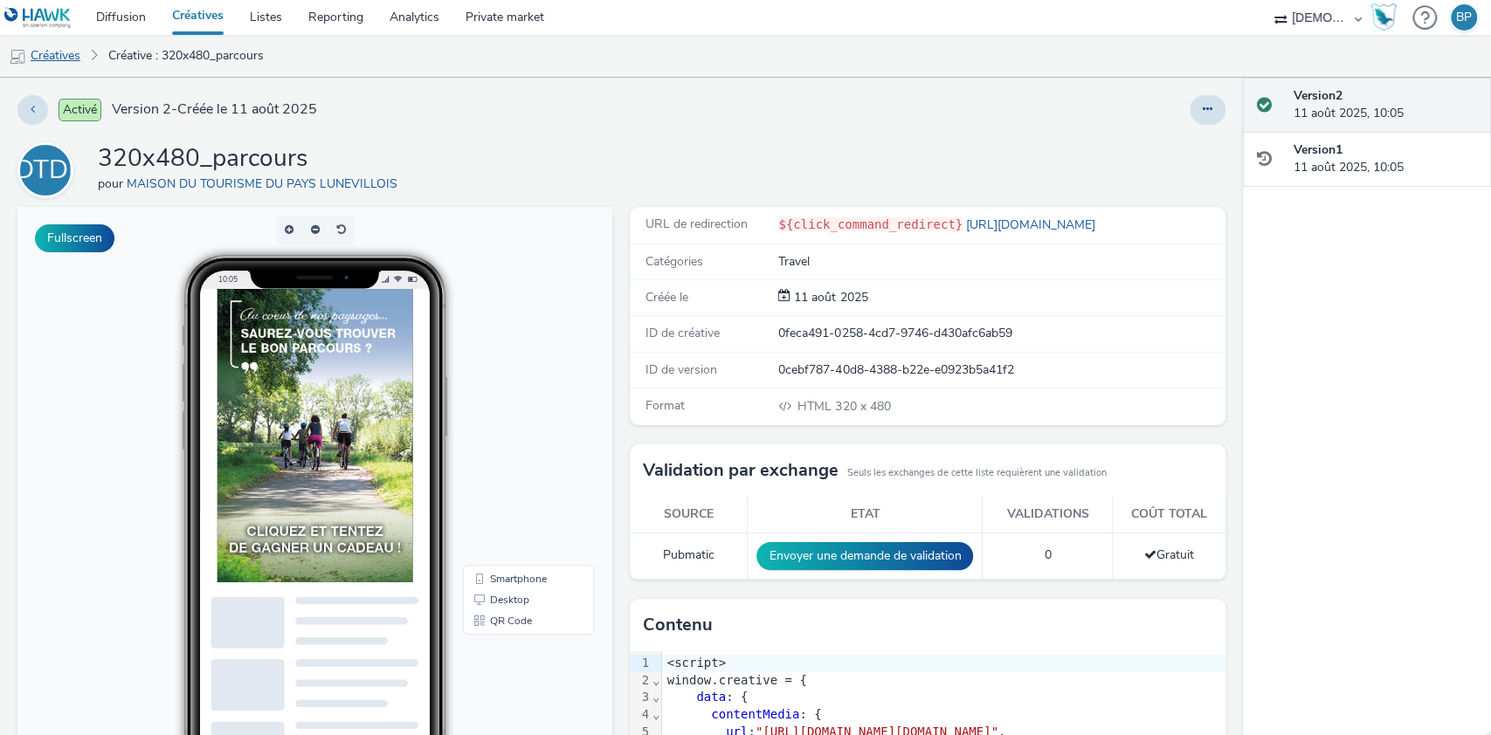
click at [62, 52] on link "Créatives" at bounding box center [44, 56] width 89 height 42
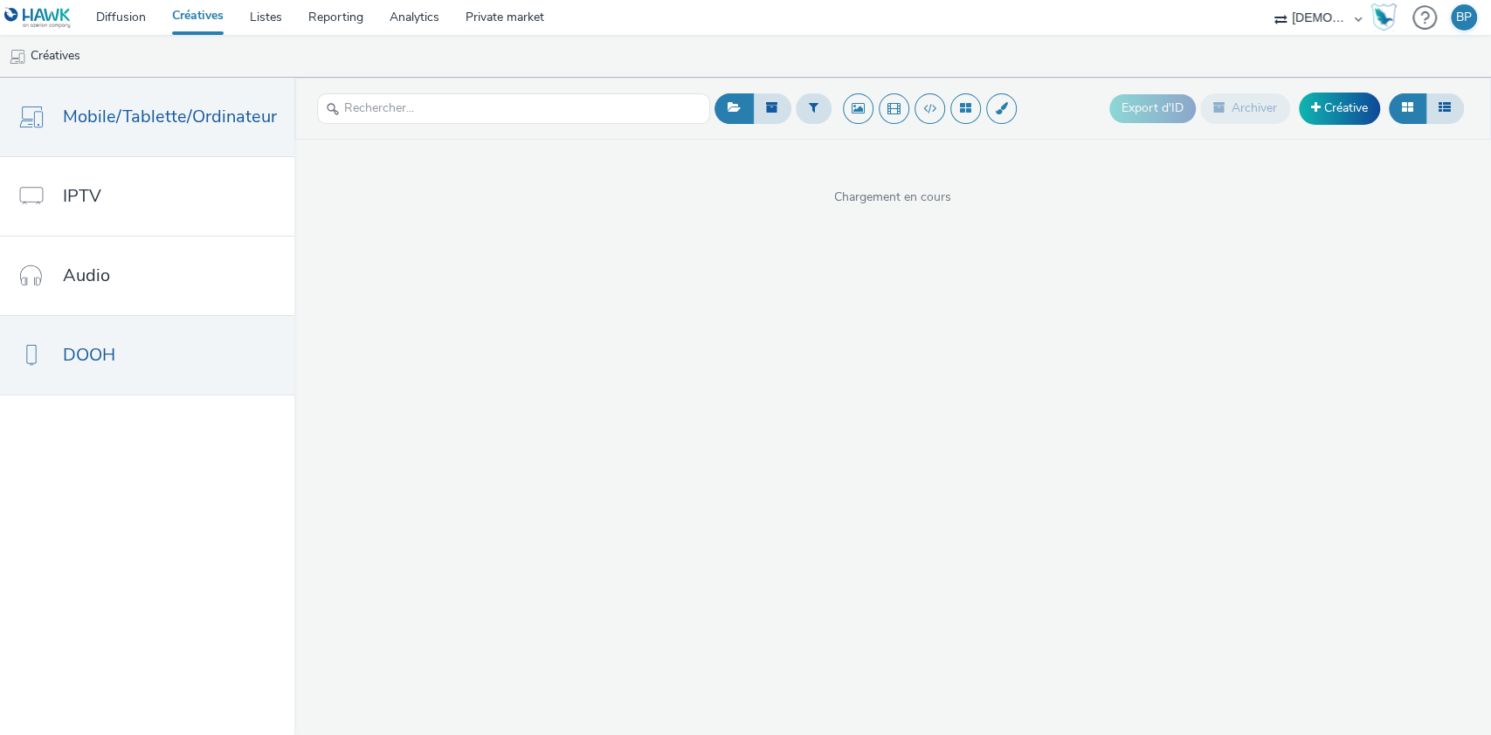
click at [124, 365] on link "DOOH" at bounding box center [147, 355] width 294 height 79
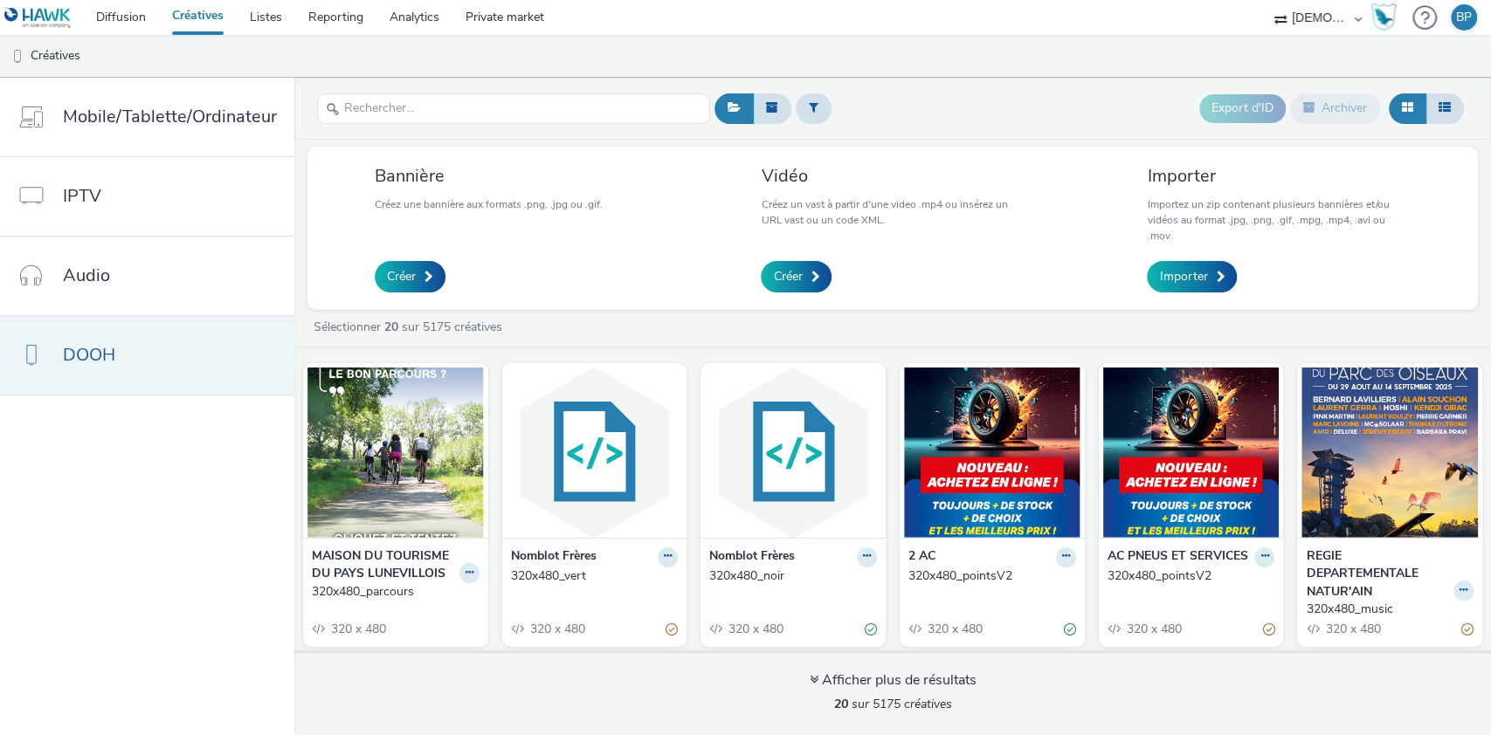
click at [133, 341] on link "DOOH" at bounding box center [147, 355] width 294 height 79
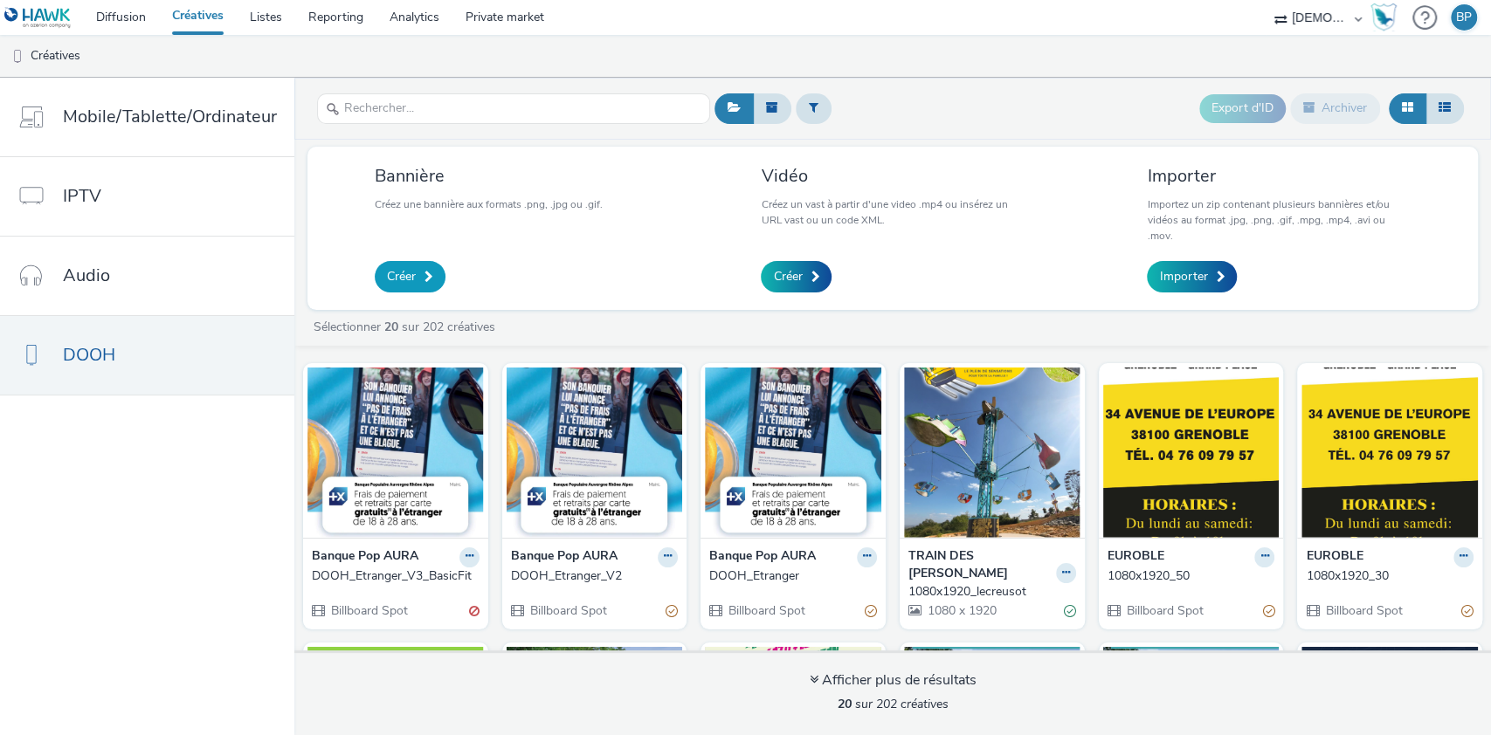
click at [408, 268] on span "Créer" at bounding box center [401, 276] width 29 height 17
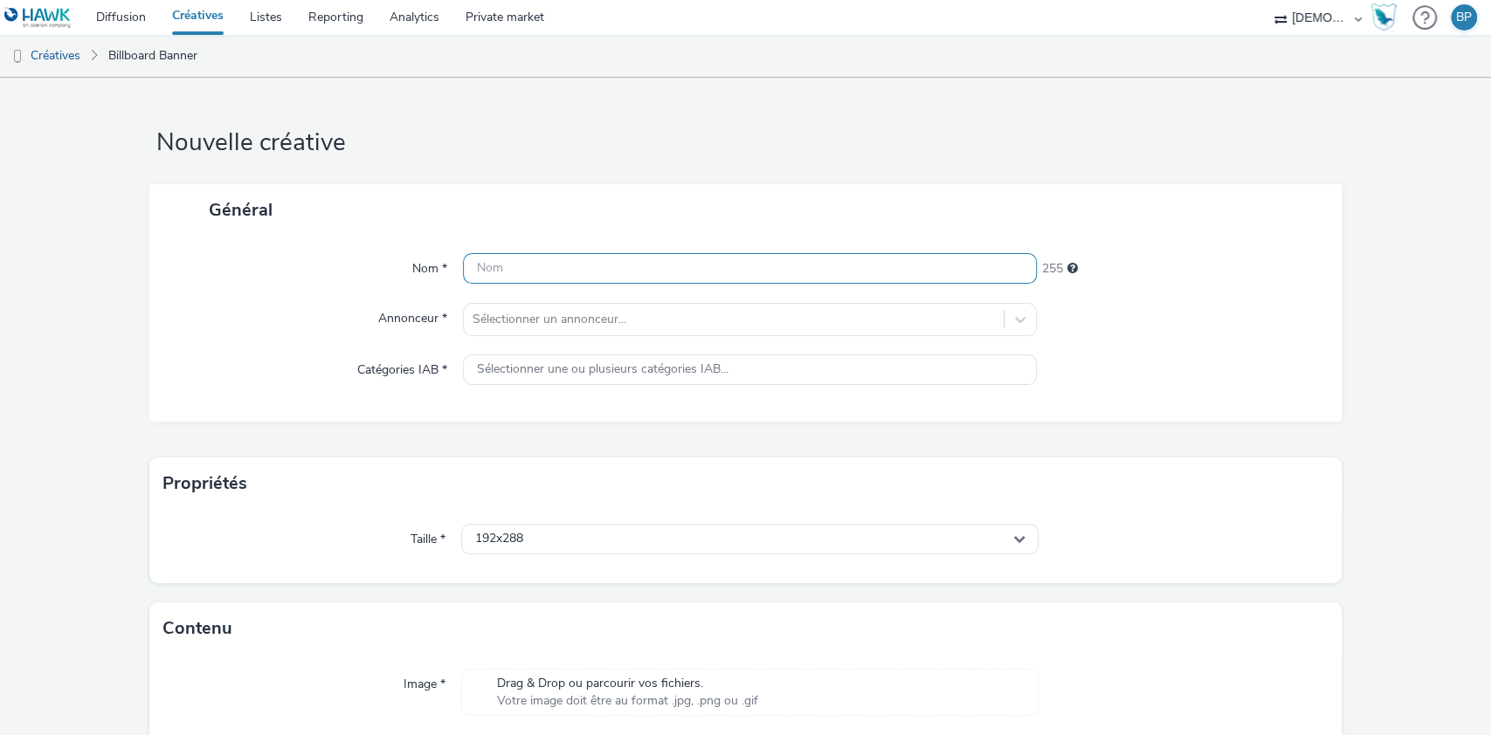
click at [534, 271] on input "text" at bounding box center [750, 268] width 575 height 31
type input "3"
type input "1920x1080-parcours"
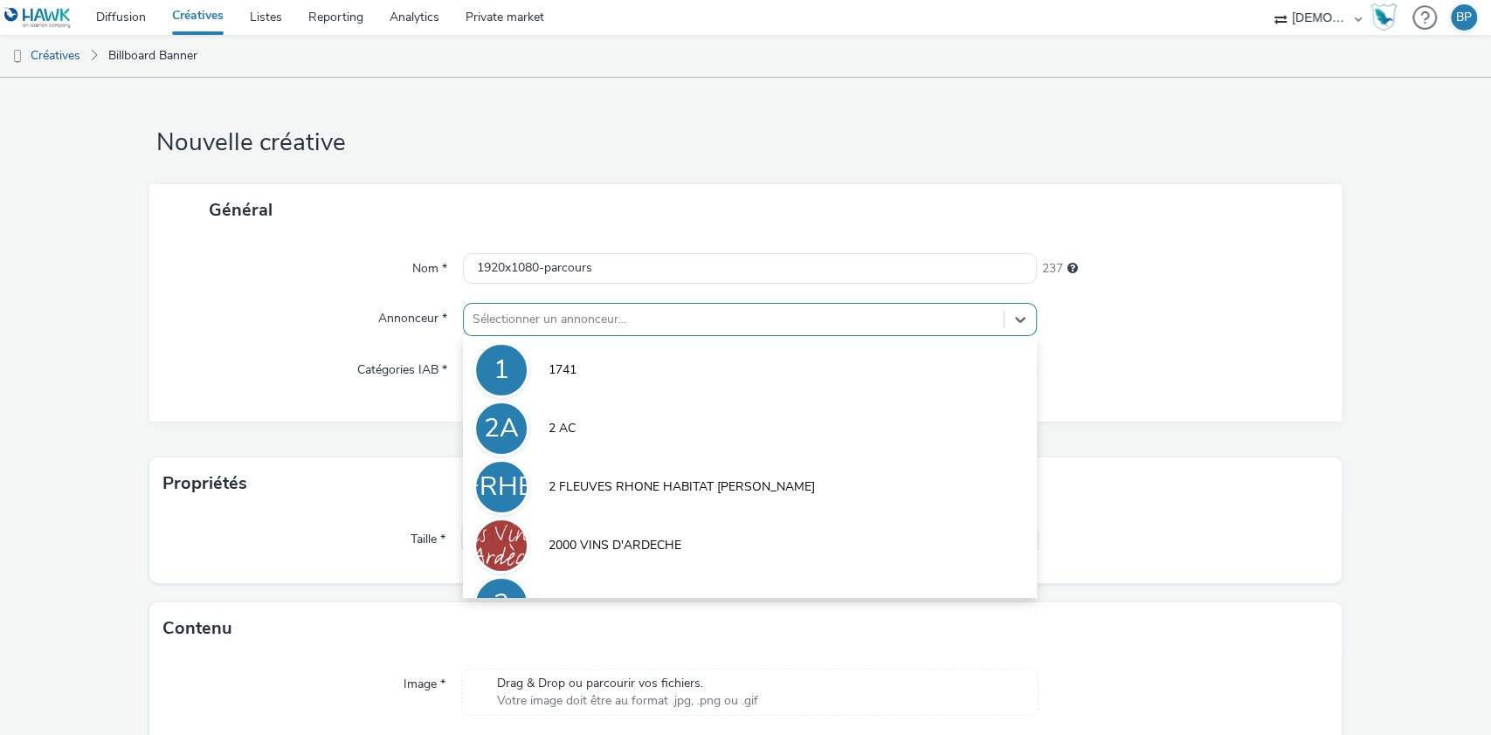
click at [610, 314] on div at bounding box center [733, 319] width 523 height 21
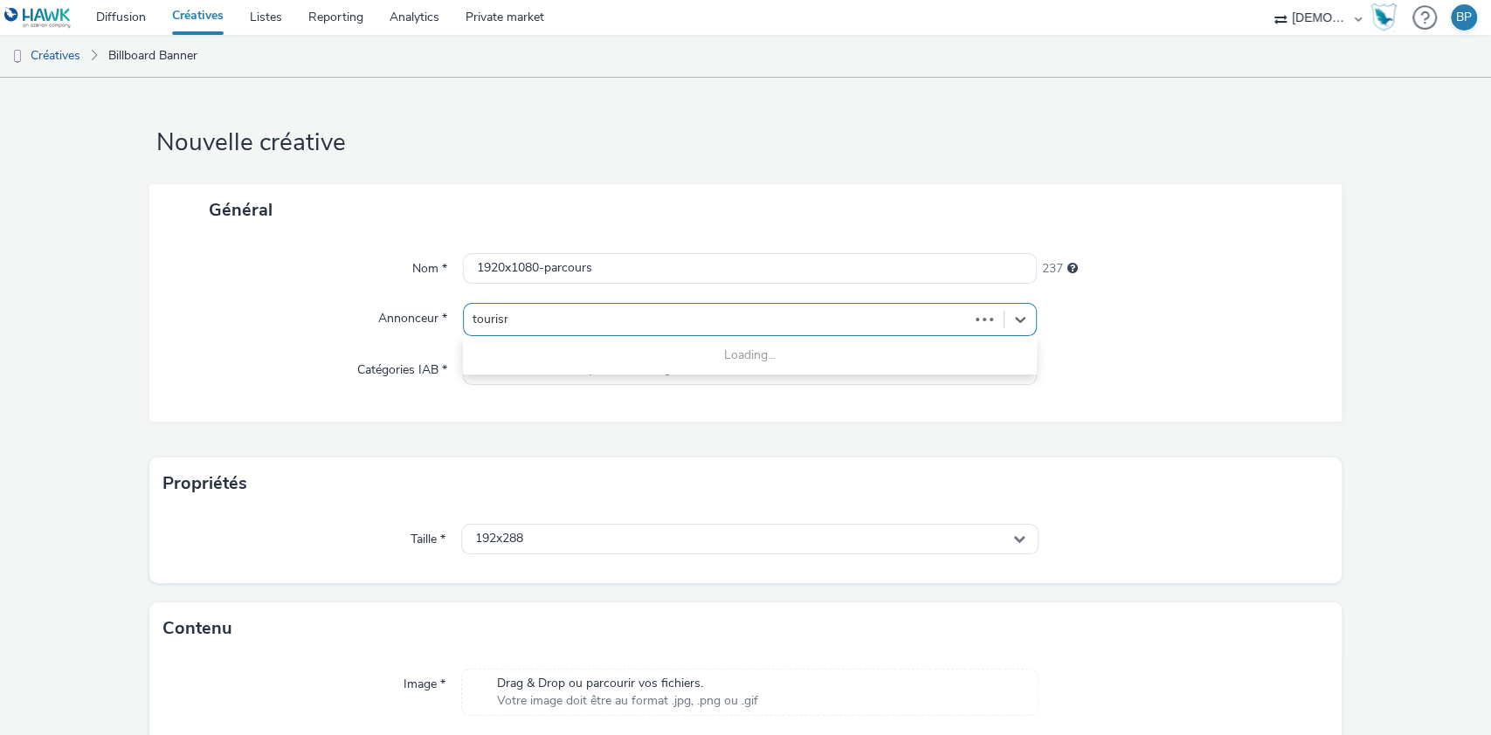
type input "tourisme"
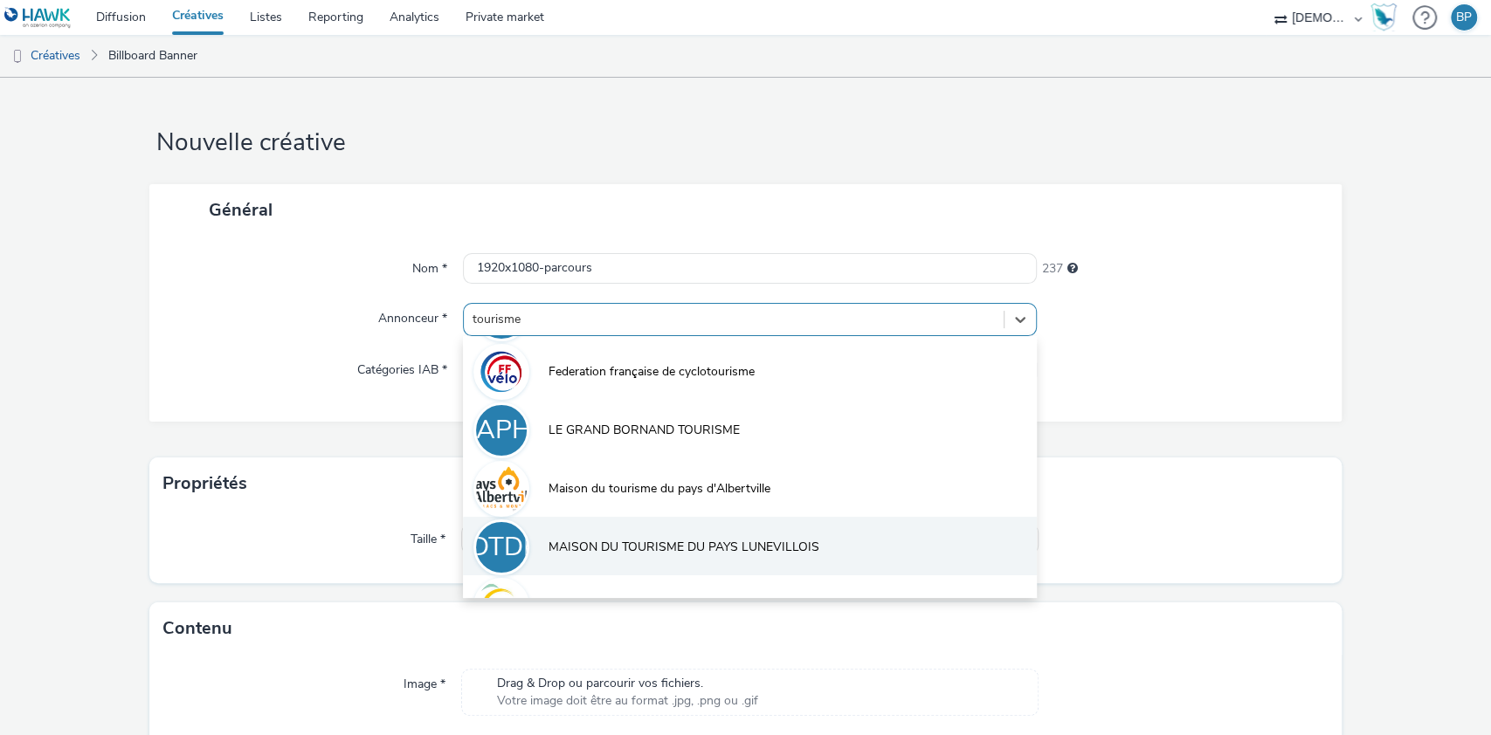
scroll to position [329, 0]
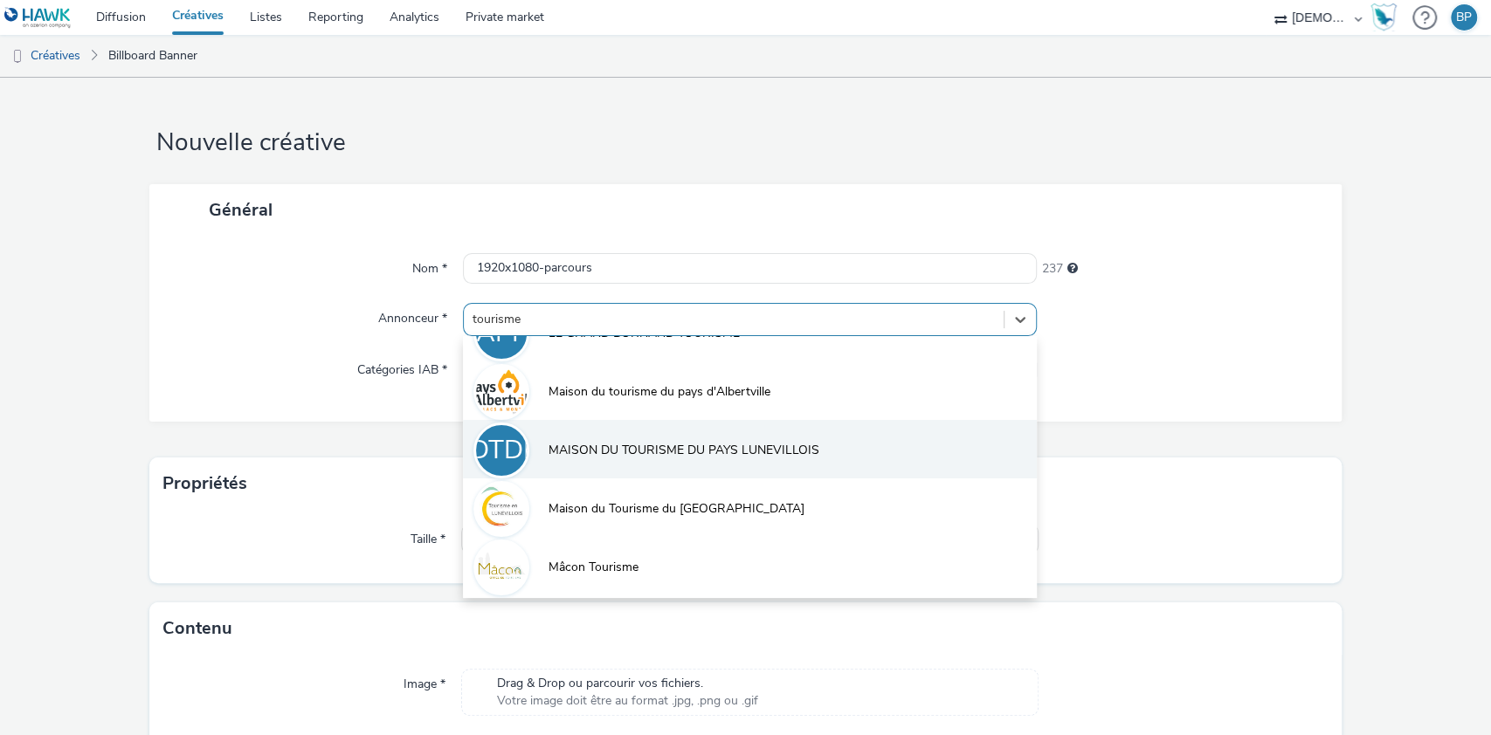
click at [722, 452] on span "MAISON DU TOURISME DU PAYS LUNEVILLOIS" at bounding box center [683, 450] width 271 height 17
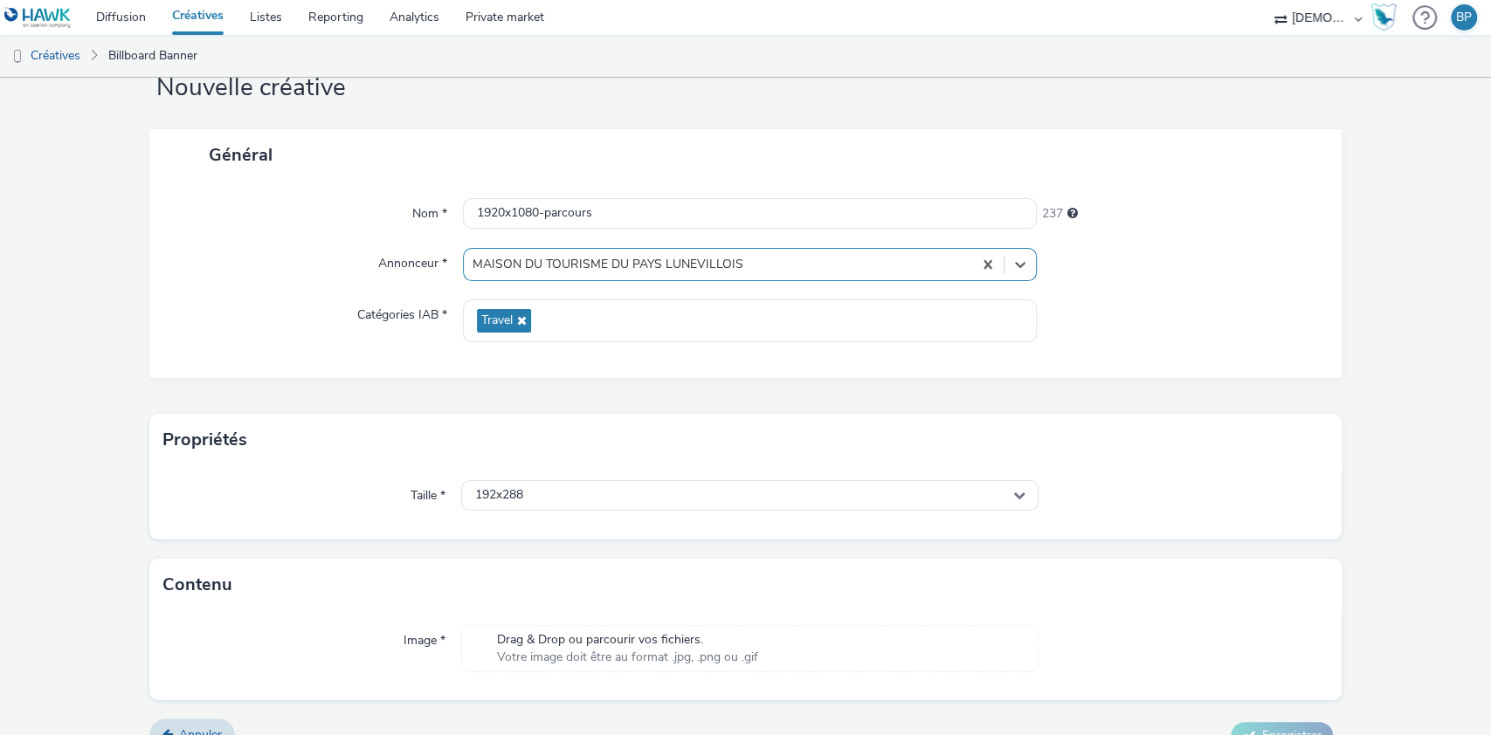
scroll to position [84, 0]
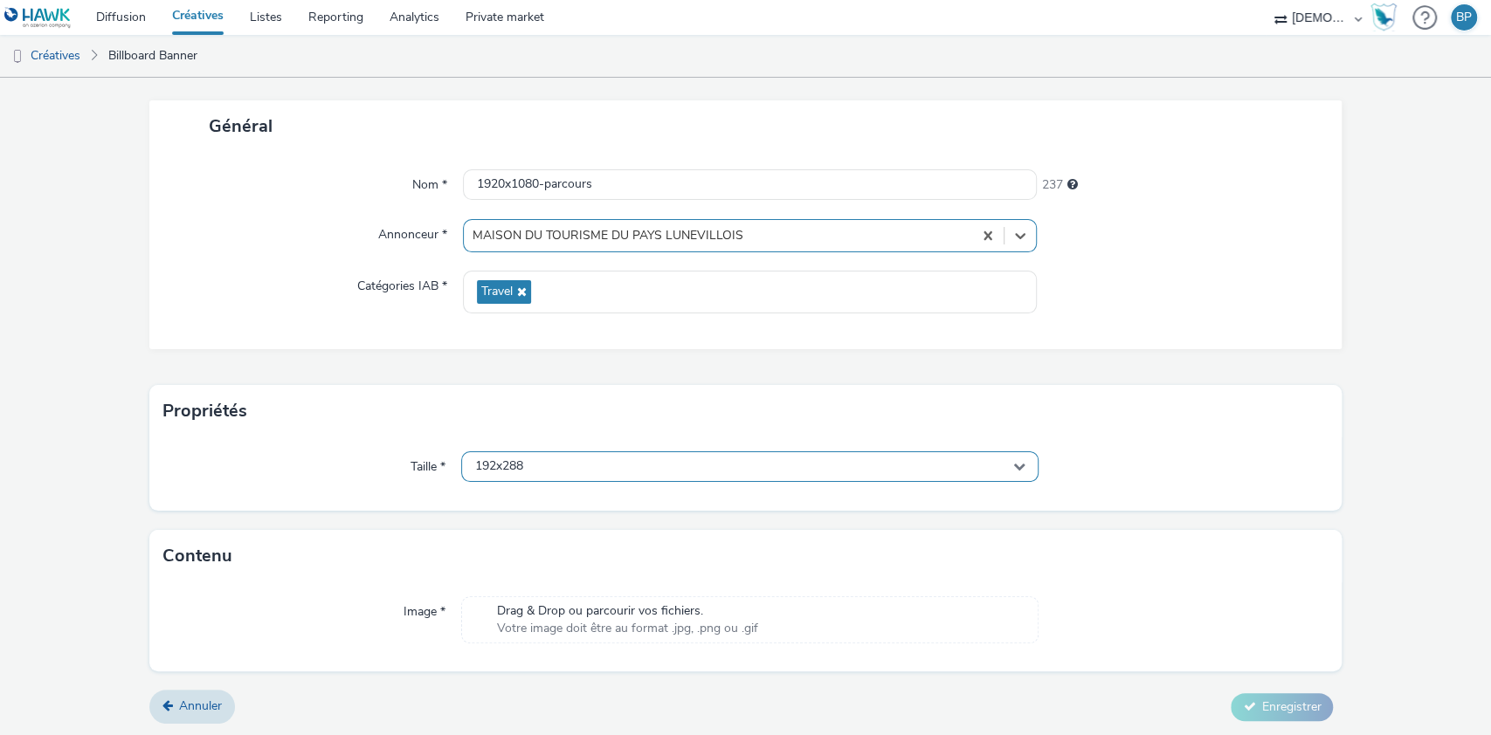
click at [599, 453] on div "192x288" at bounding box center [750, 466] width 578 height 31
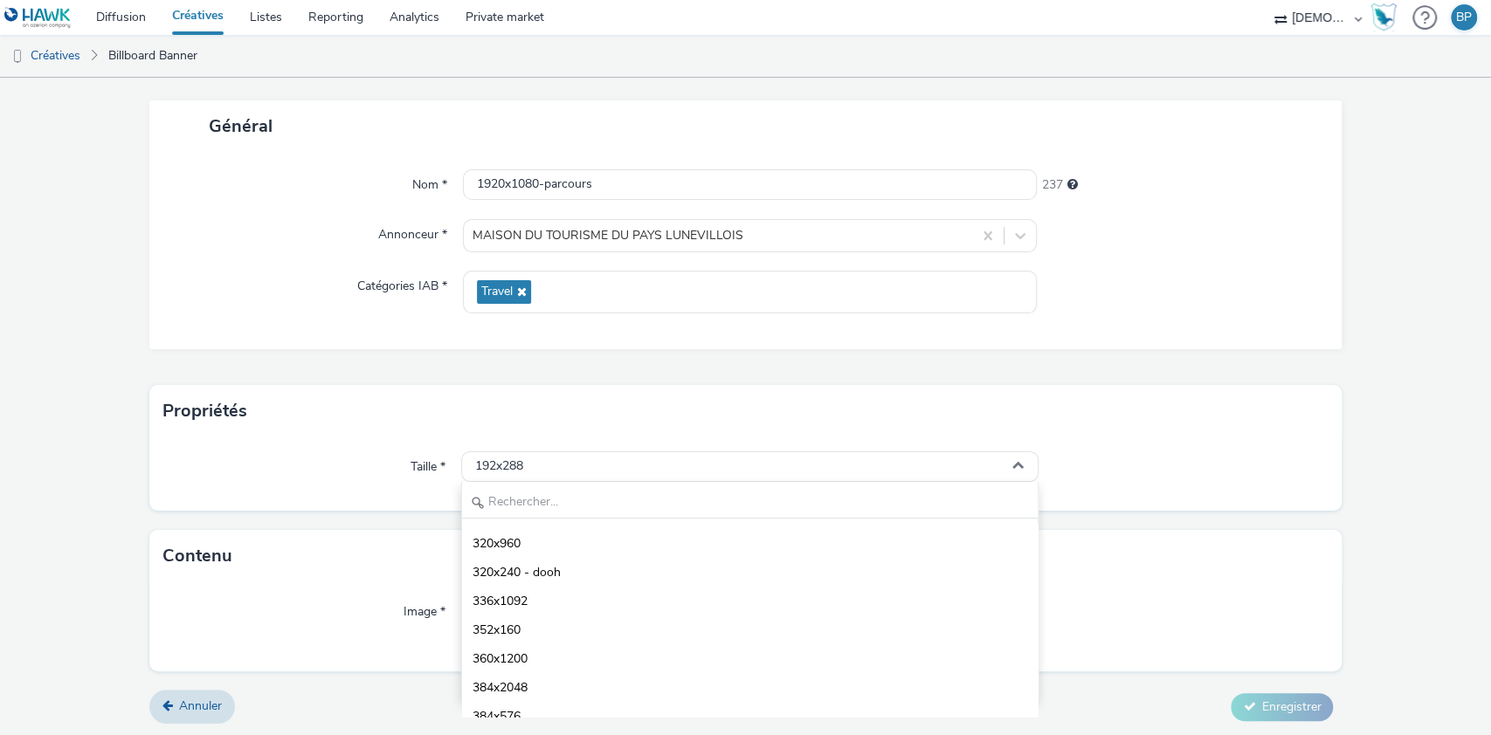
scroll to position [931, 0]
click at [582, 488] on input "text" at bounding box center [750, 503] width 576 height 31
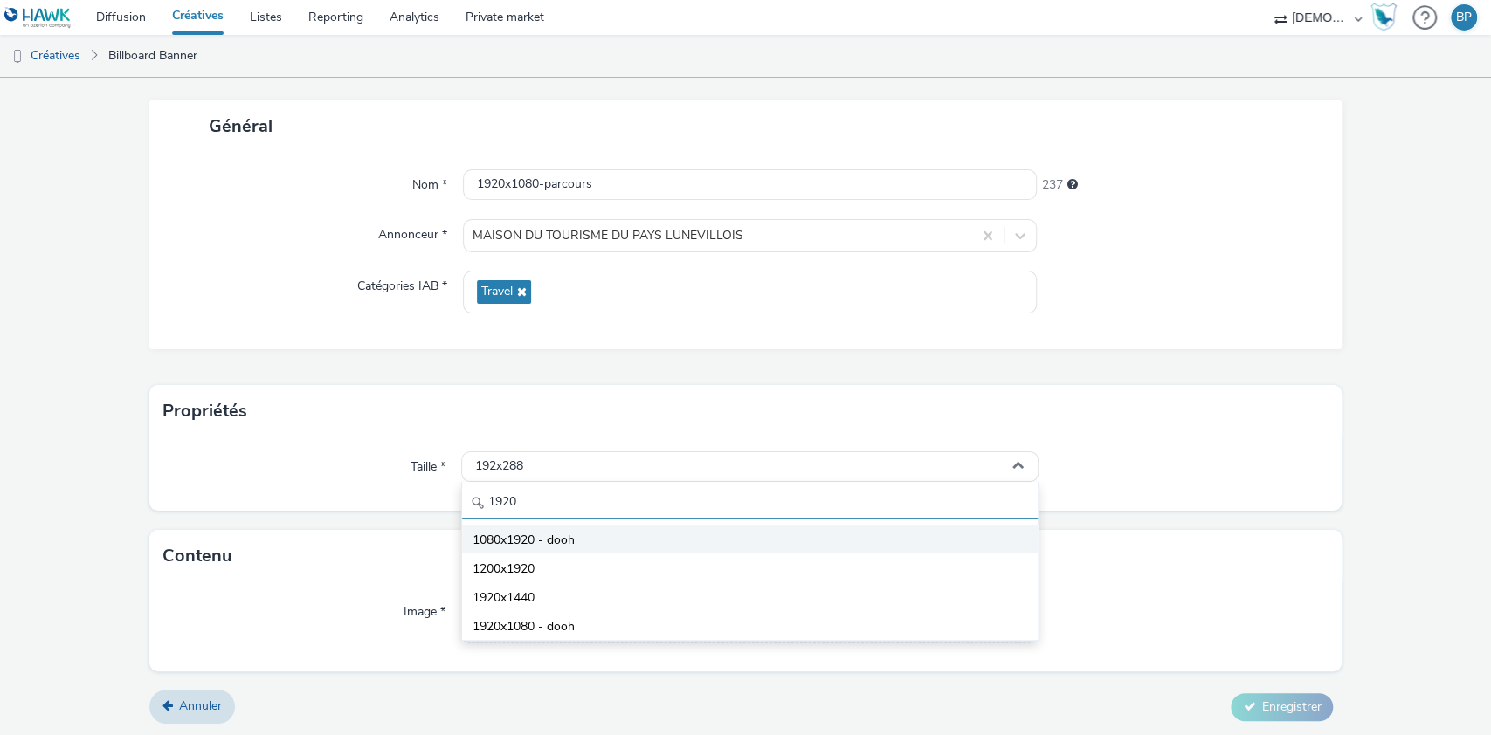
type input "1920"
click at [579, 539] on li "1080x1920 - dooh" at bounding box center [750, 539] width 576 height 29
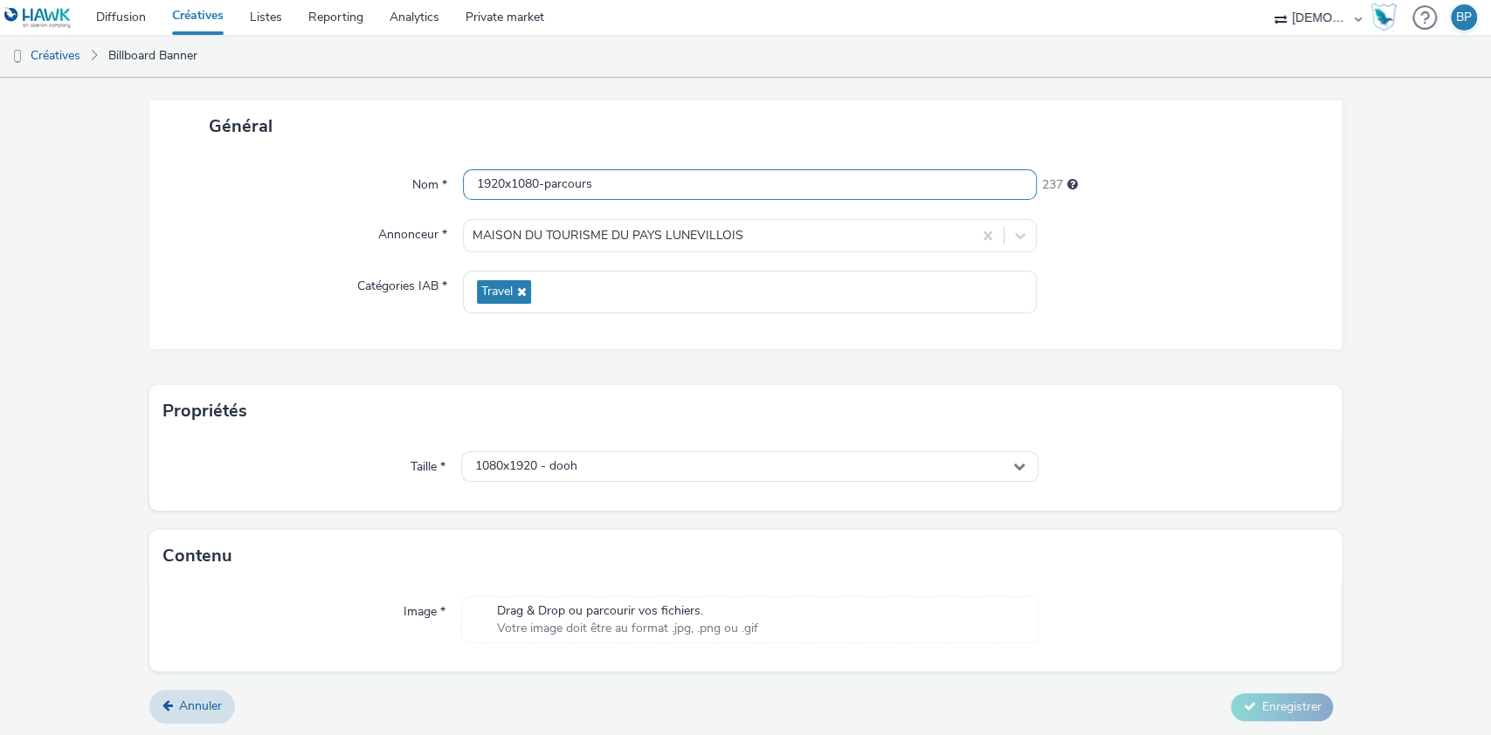
drag, startPoint x: 535, startPoint y: 177, endPoint x: 505, endPoint y: 175, distance: 30.7
click at [505, 175] on input "1920x1080-parcours" at bounding box center [750, 184] width 575 height 31
click at [514, 181] on input "1920x1080-parcours" at bounding box center [750, 184] width 575 height 31
drag, startPoint x: 533, startPoint y: 181, endPoint x: 499, endPoint y: 178, distance: 33.3
click at [499, 178] on input "1920x1080-parcours" at bounding box center [750, 184] width 575 height 31
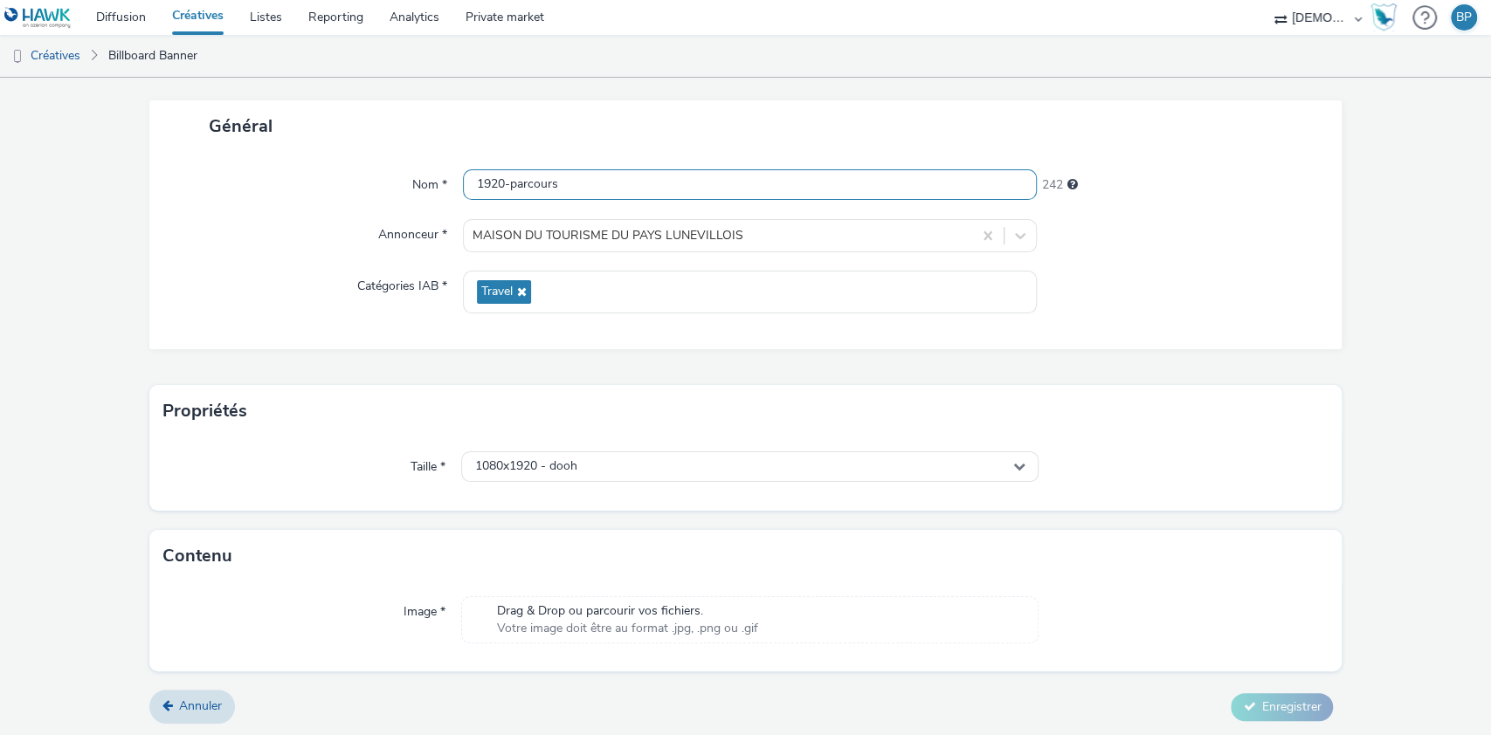
click at [474, 178] on input "1920-parcours" at bounding box center [750, 184] width 575 height 31
paste input "x1080"
click at [476, 177] on input "x1080x1920-parcours" at bounding box center [750, 184] width 575 height 31
click at [541, 178] on input "1080x1920-parcours" at bounding box center [750, 184] width 575 height 31
type input "1080x1920_parcours"
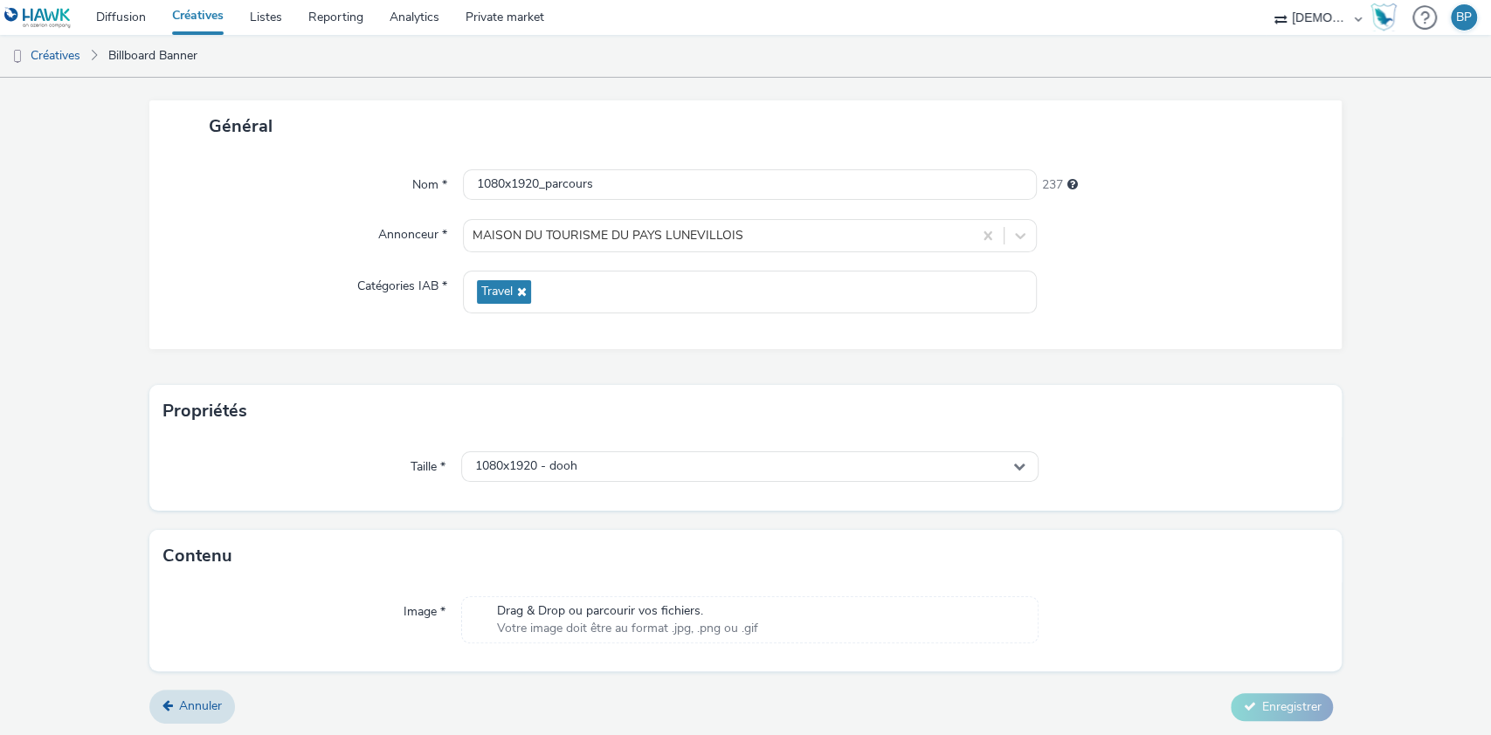
click at [1224, 212] on div "Nom * 1080x1920_parcours 237 Annonceur * MAISON DU TOURISME DU PAYS LUNEVILLOIS…" at bounding box center [745, 250] width 1193 height 197
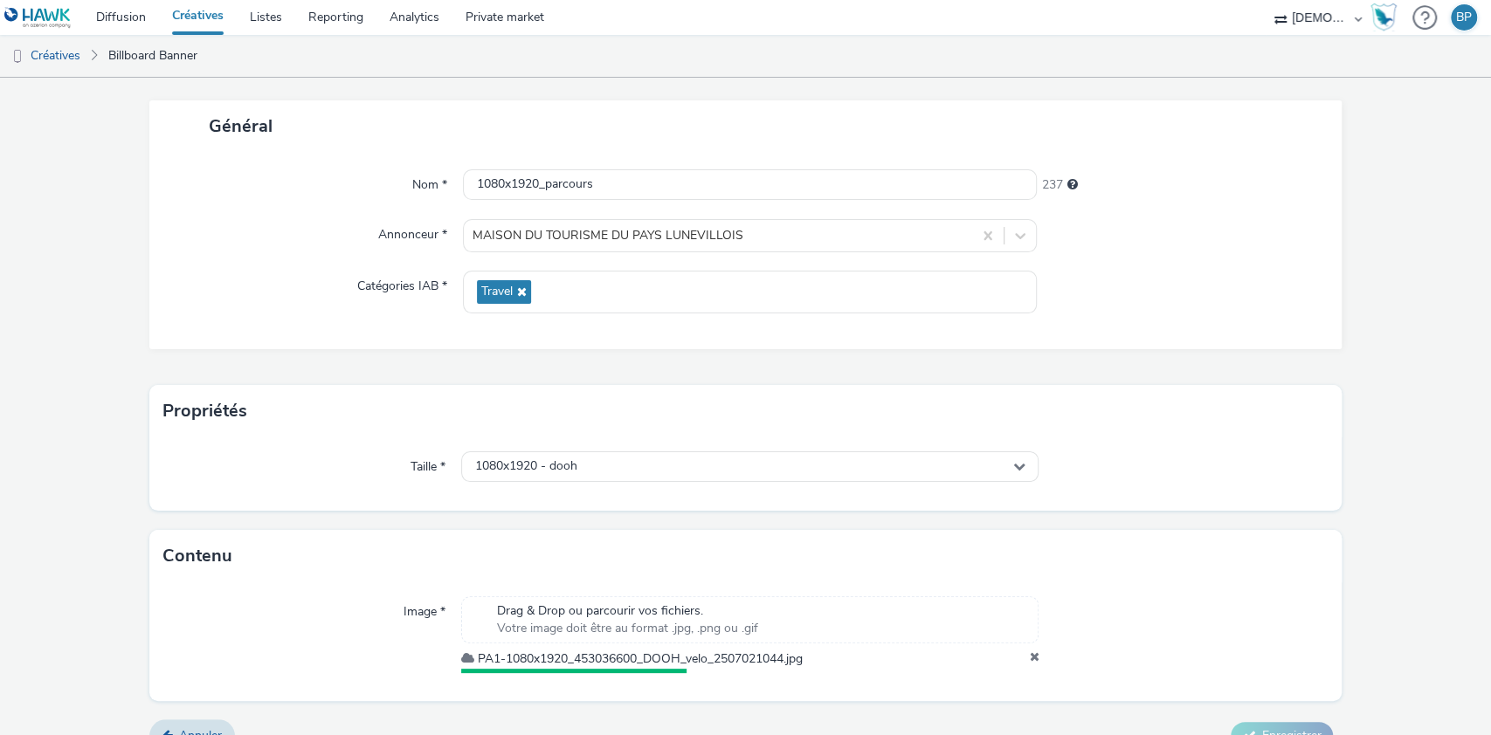
click at [1241, 564] on div "Contenu" at bounding box center [745, 556] width 1193 height 52
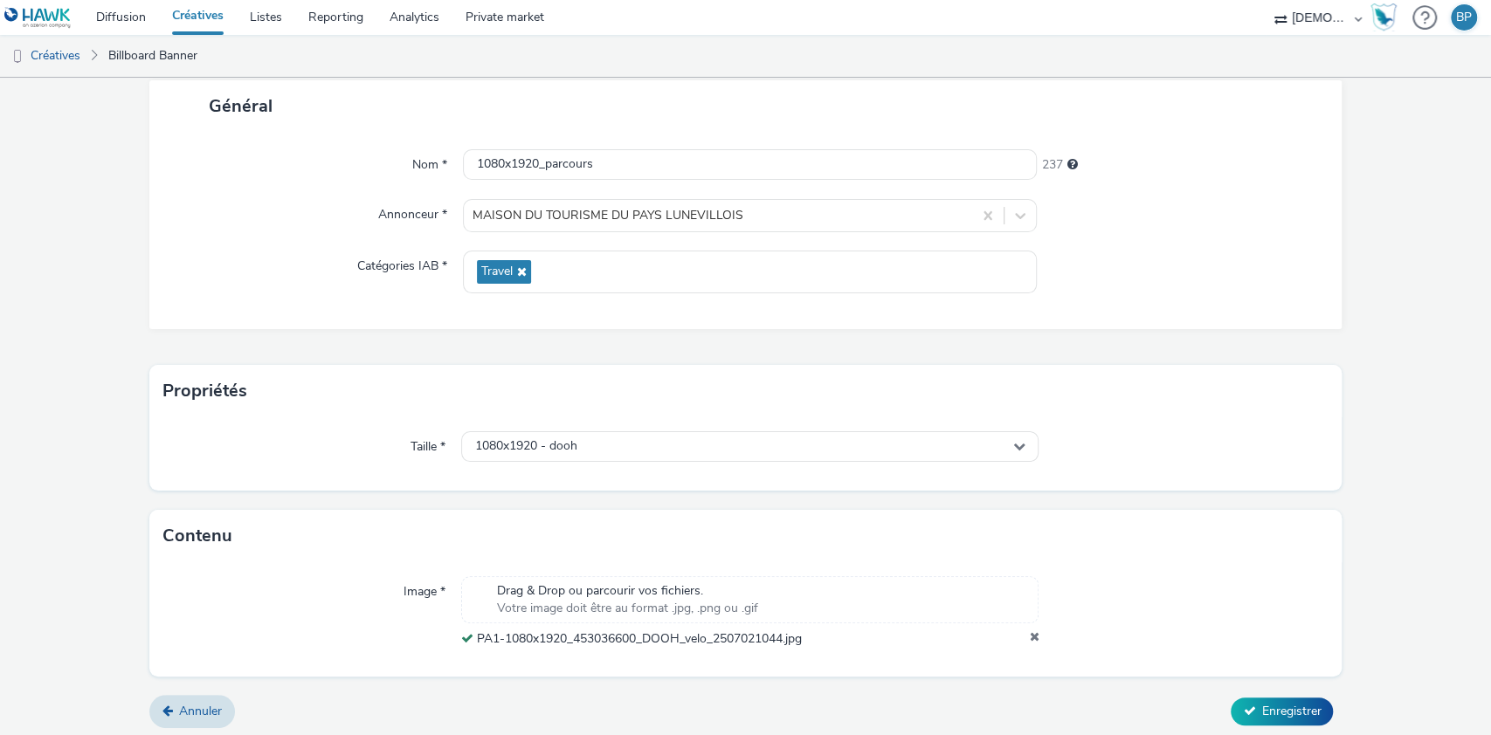
scroll to position [109, 0]
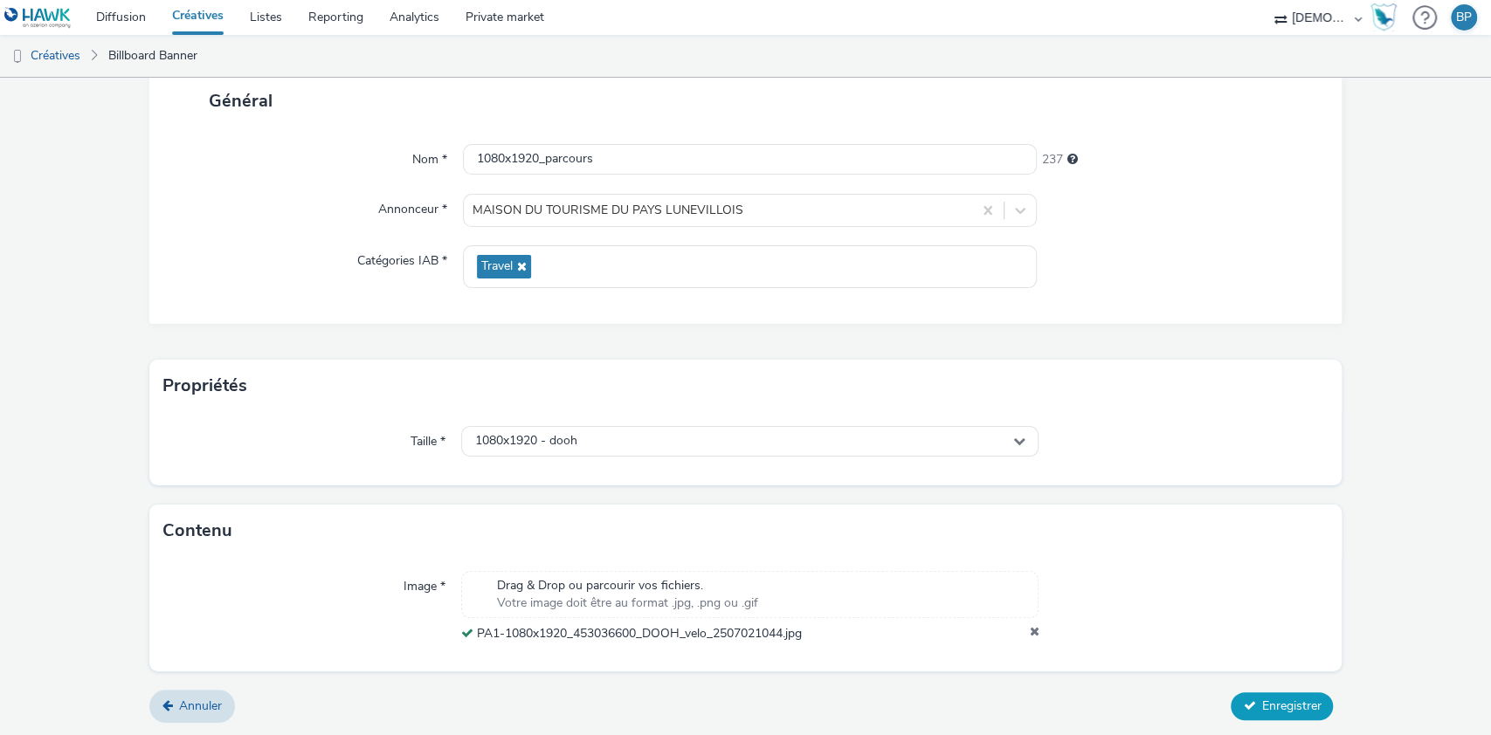
click at [1241, 611] on button "Enregistrer" at bounding box center [1281, 706] width 102 height 28
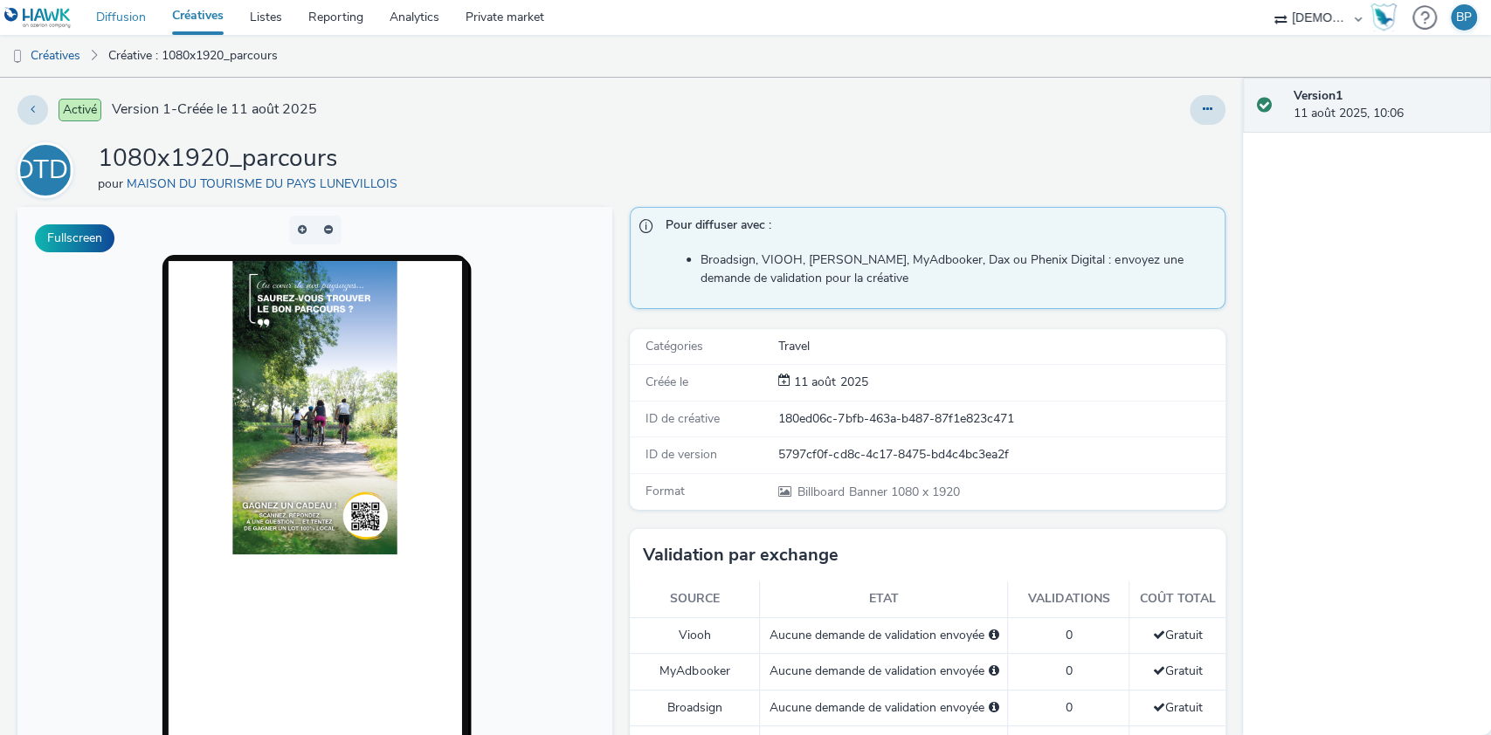
click at [134, 17] on link "Diffusion" at bounding box center [121, 17] width 76 height 35
